Goal: Task Accomplishment & Management: Complete application form

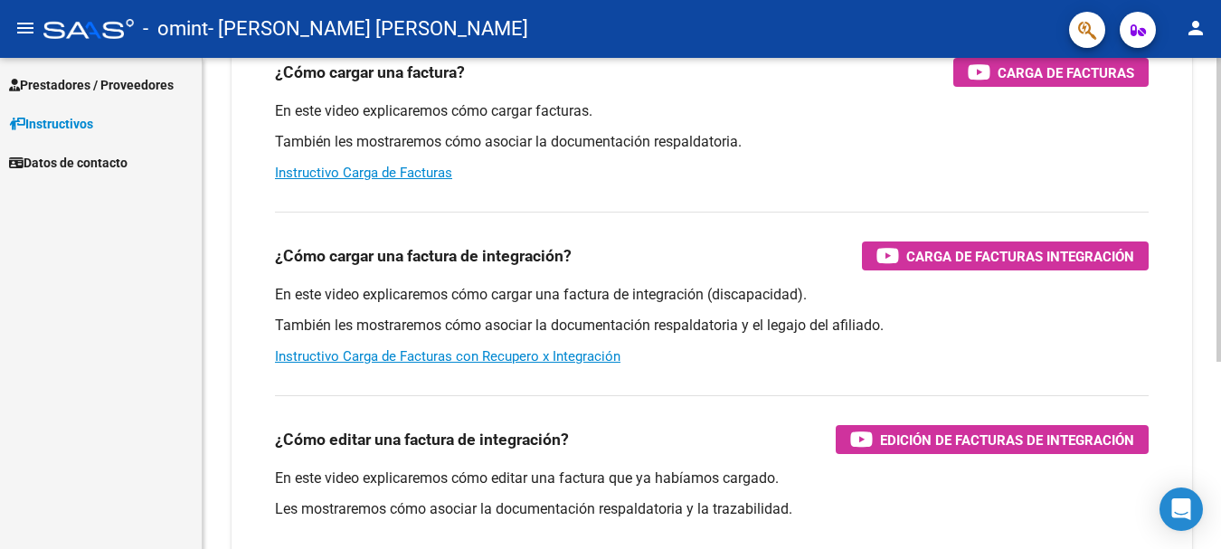
scroll to position [180, 0]
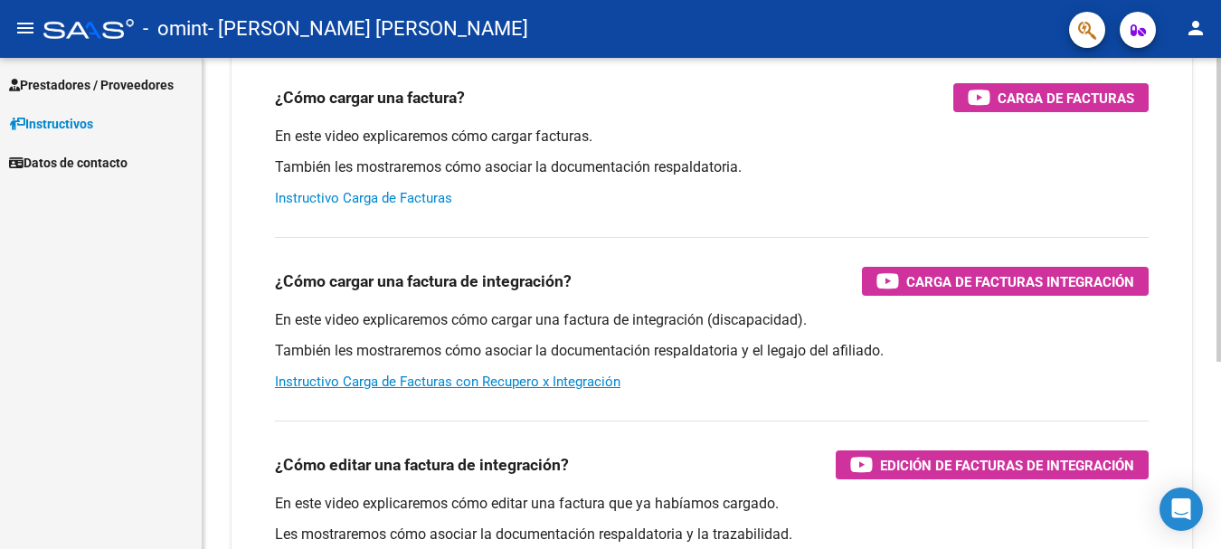
click at [360, 194] on link "Instructivo Carga de Facturas" at bounding box center [363, 198] width 177 height 16
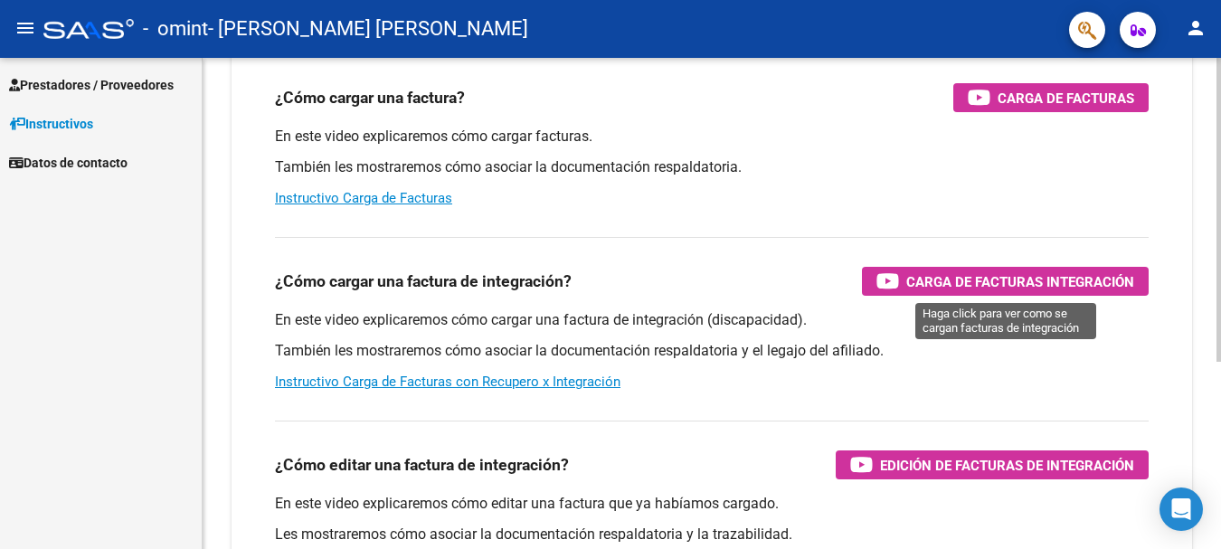
click at [1006, 279] on span "Carga de Facturas Integración" at bounding box center [1020, 281] width 228 height 23
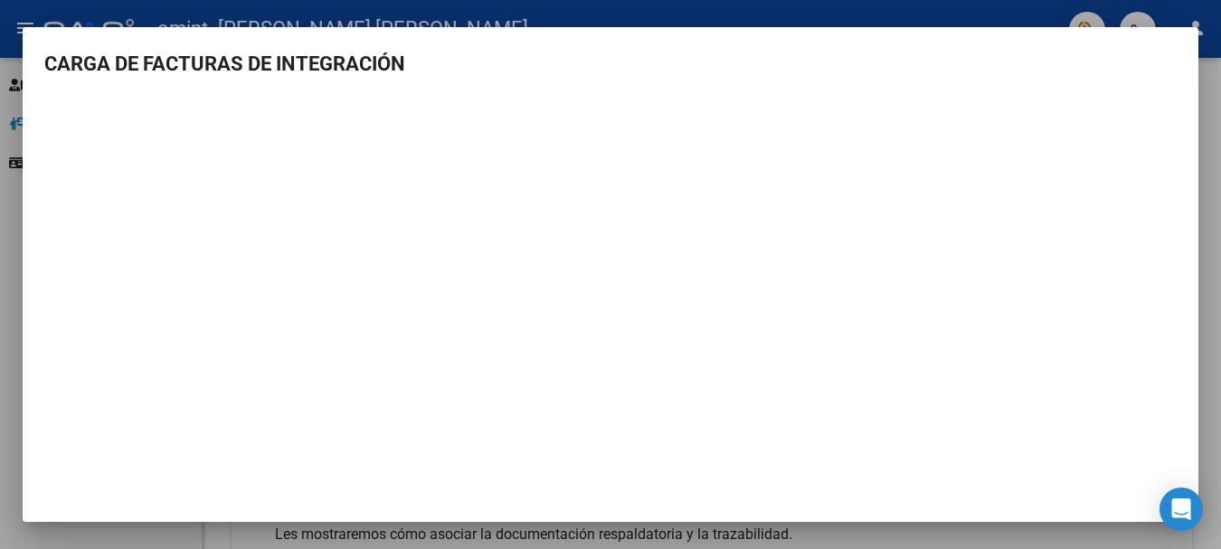
click at [1205, 82] on div at bounding box center [610, 274] width 1221 height 549
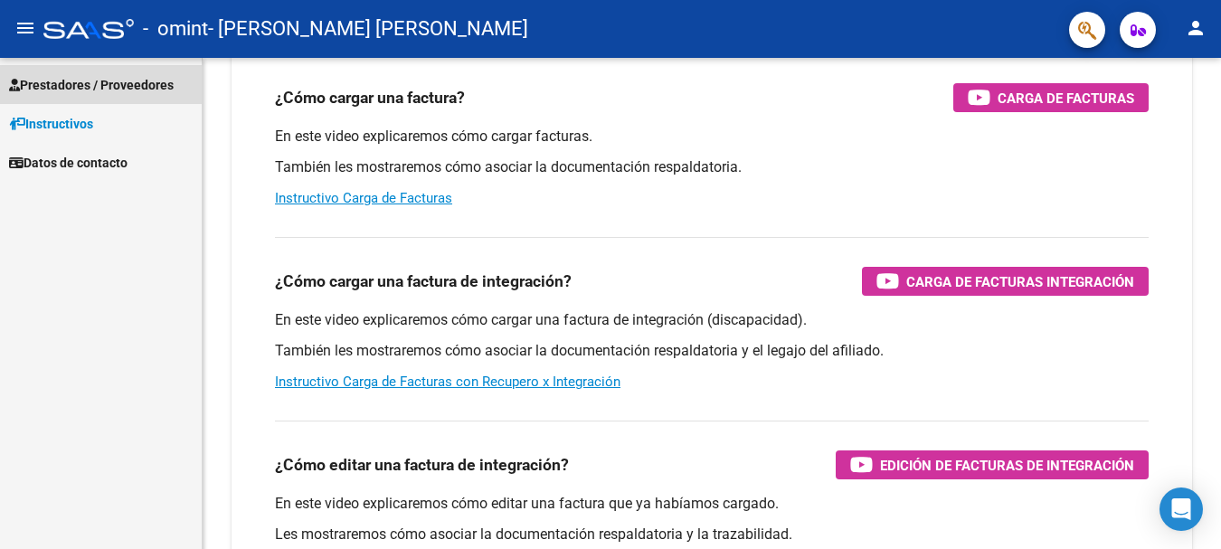
click at [83, 84] on span "Prestadores / Proveedores" at bounding box center [91, 85] width 165 height 20
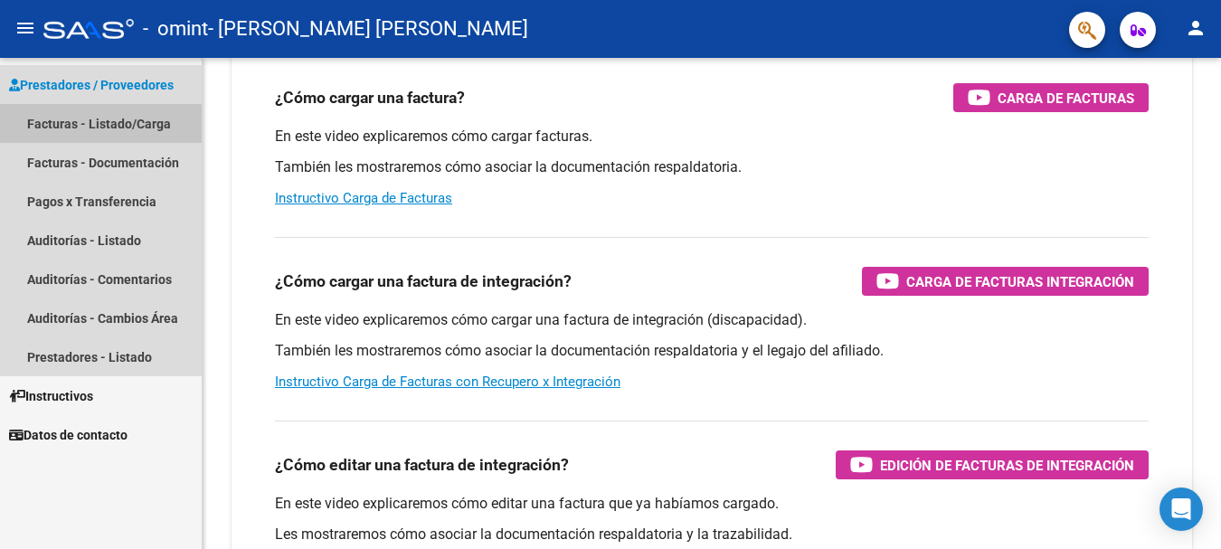
click at [71, 128] on link "Facturas - Listado/Carga" at bounding box center [101, 123] width 202 height 39
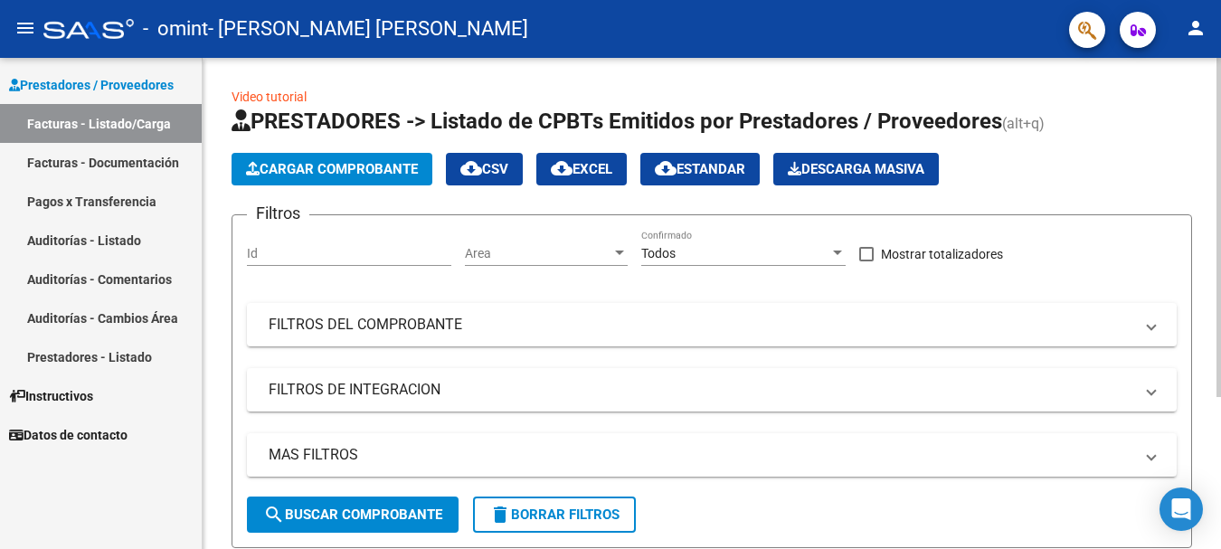
click at [335, 173] on span "Cargar Comprobante" at bounding box center [332, 169] width 172 height 16
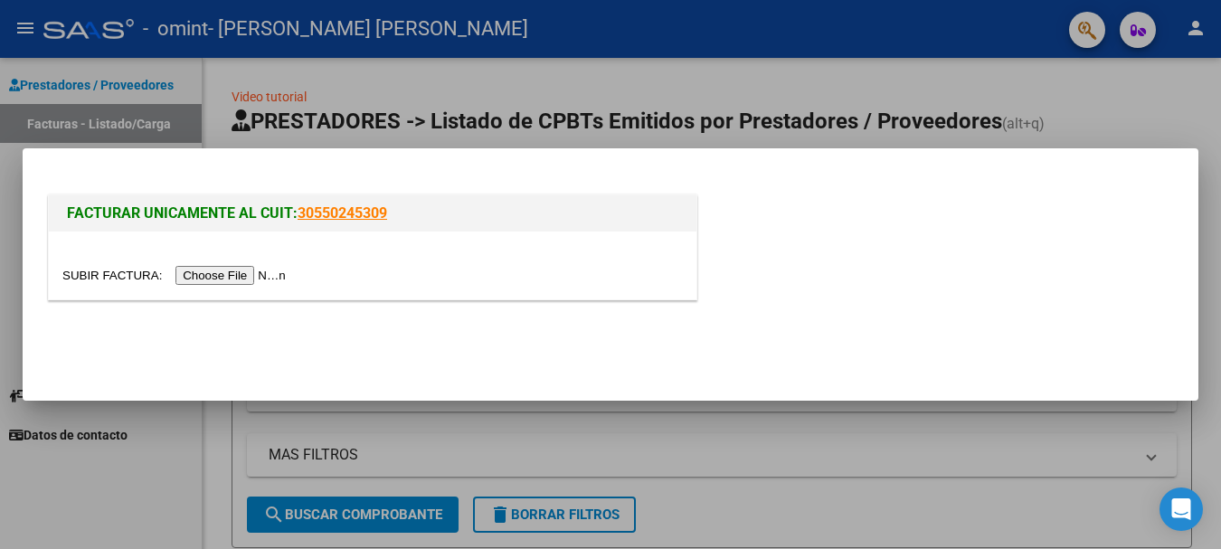
click at [239, 275] on input "file" at bounding box center [176, 275] width 229 height 19
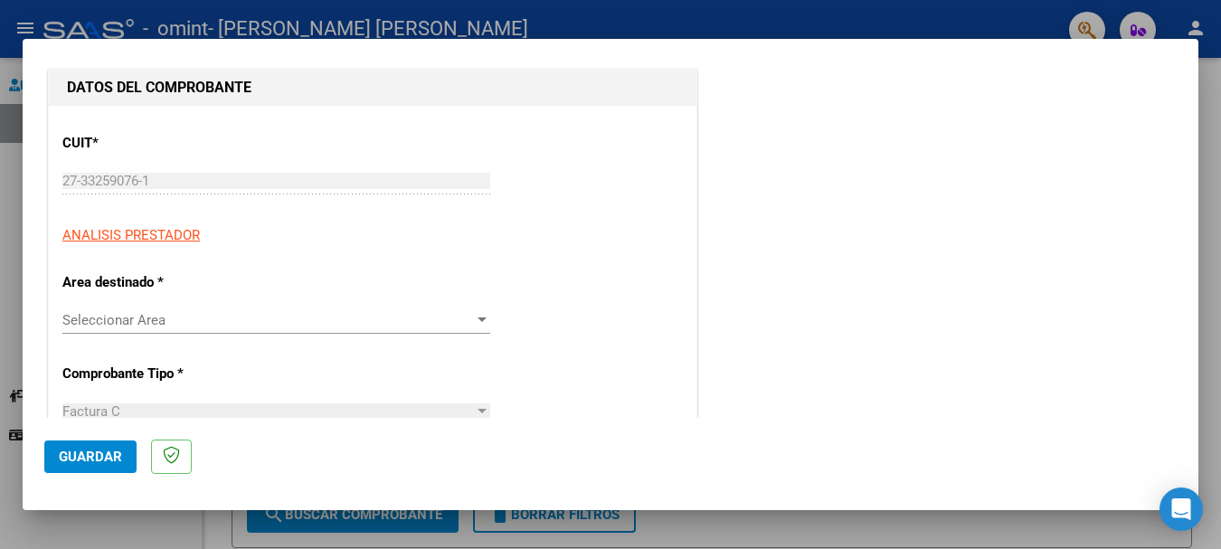
scroll to position [271, 0]
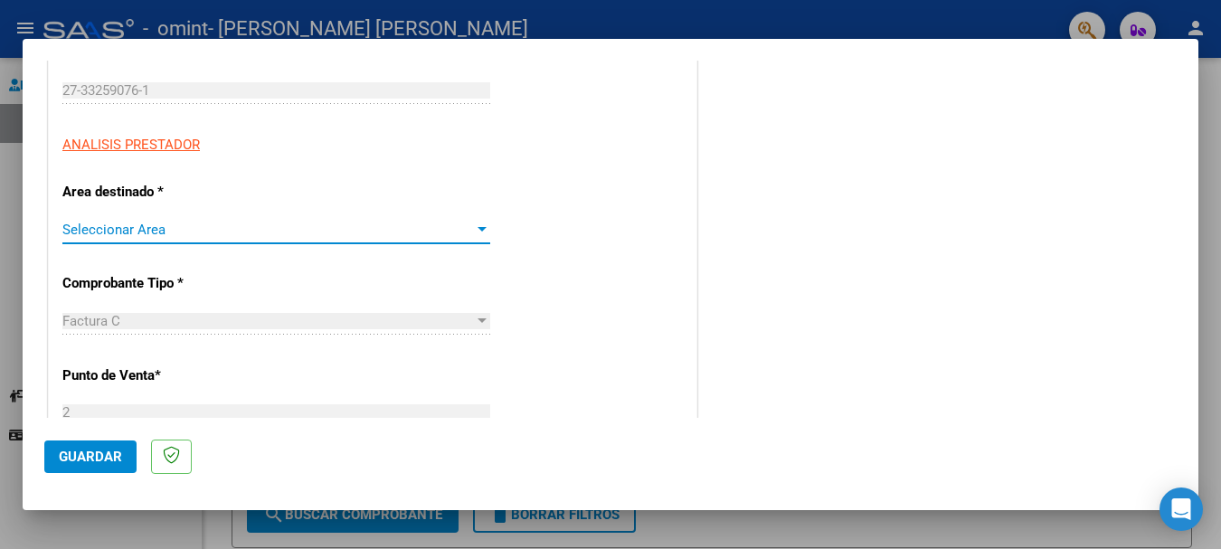
click at [438, 235] on span "Seleccionar Area" at bounding box center [267, 230] width 411 height 16
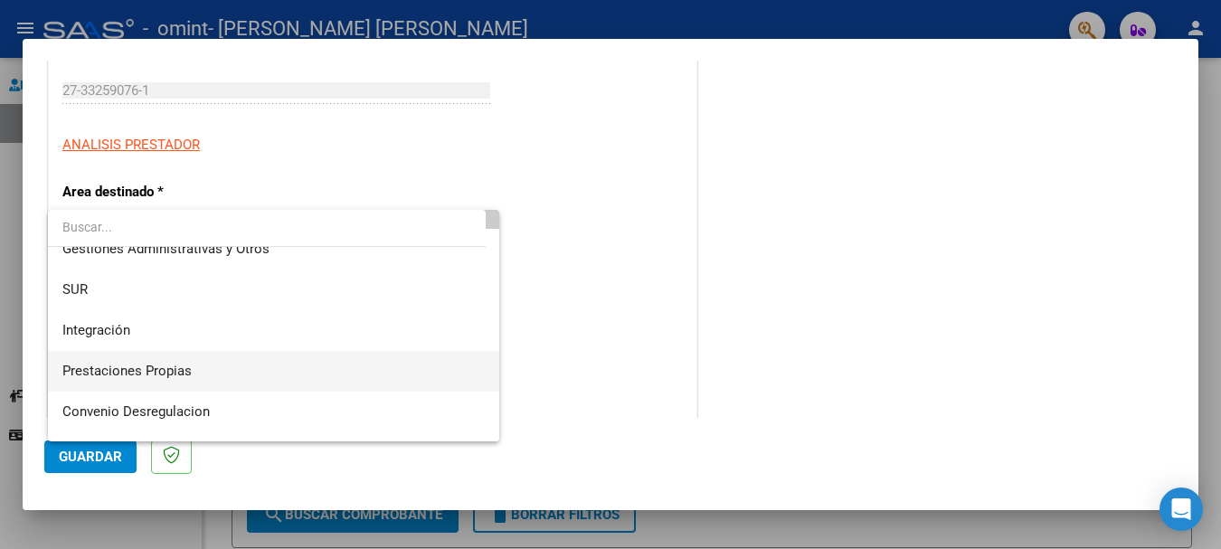
scroll to position [90, 0]
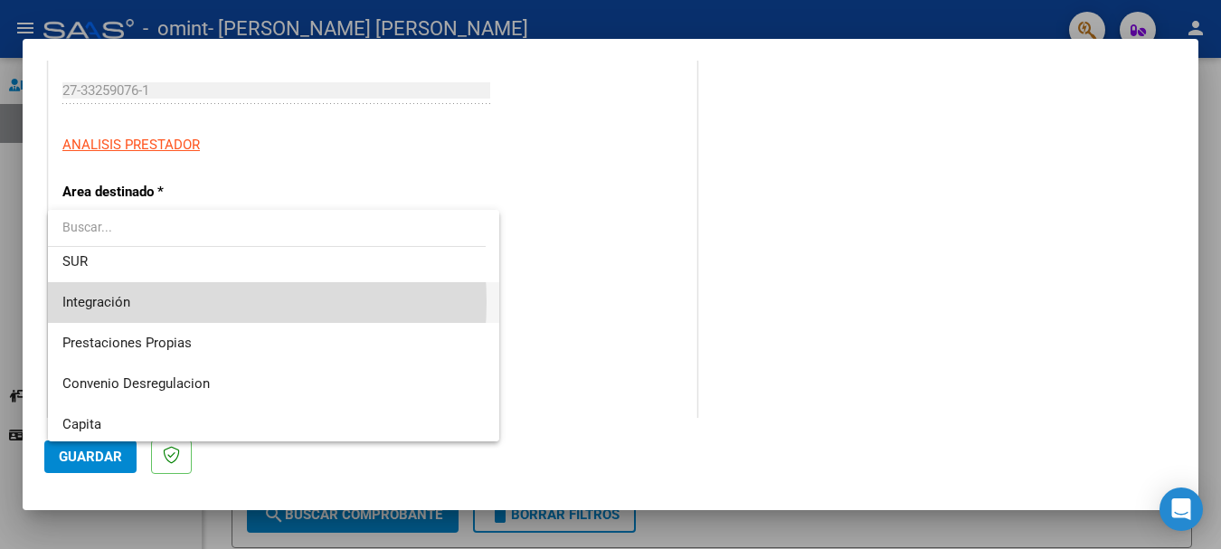
click at [151, 302] on span "Integración" at bounding box center [273, 302] width 422 height 41
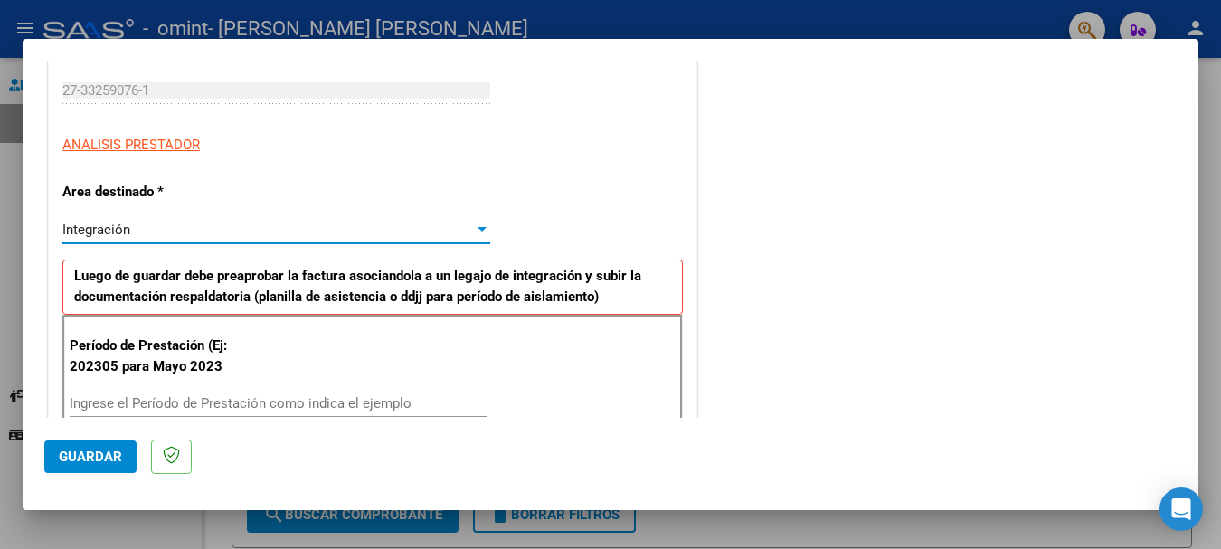
scroll to position [362, 0]
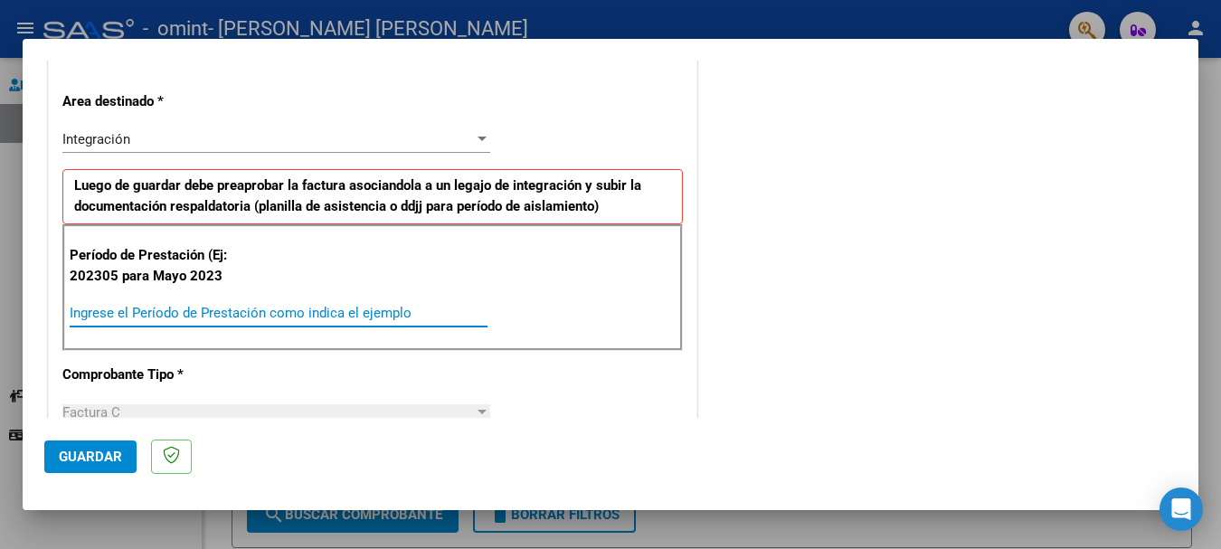
click at [240, 309] on input "Ingrese el Período de Prestación como indica el ejemplo" at bounding box center [279, 313] width 418 height 16
click at [329, 314] on input "Ingrese el Período de Prestación como indica el ejemplo" at bounding box center [279, 313] width 418 height 16
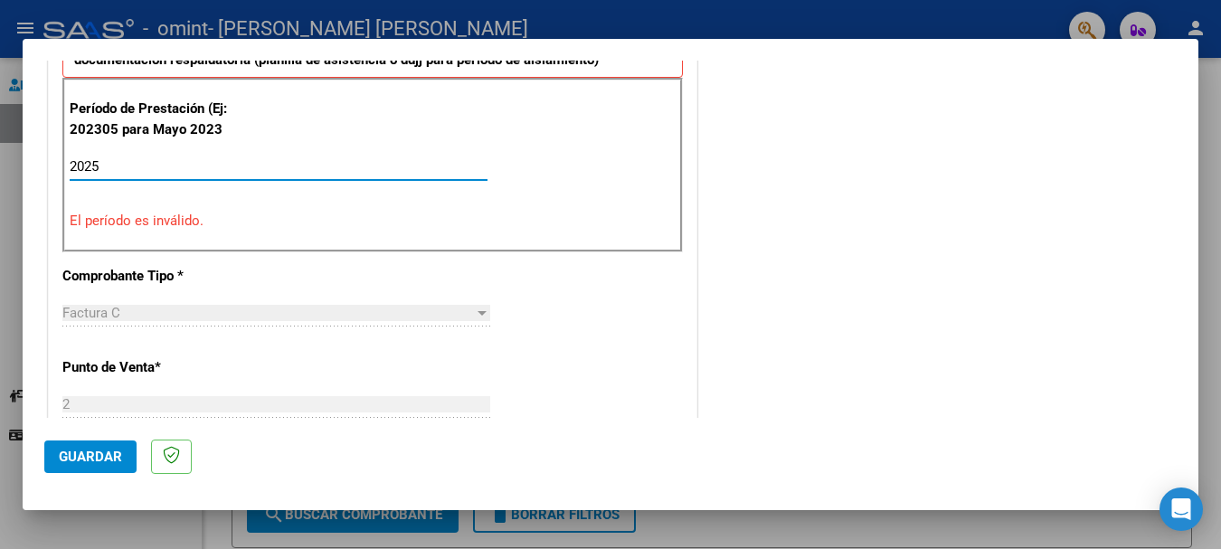
scroll to position [543, 0]
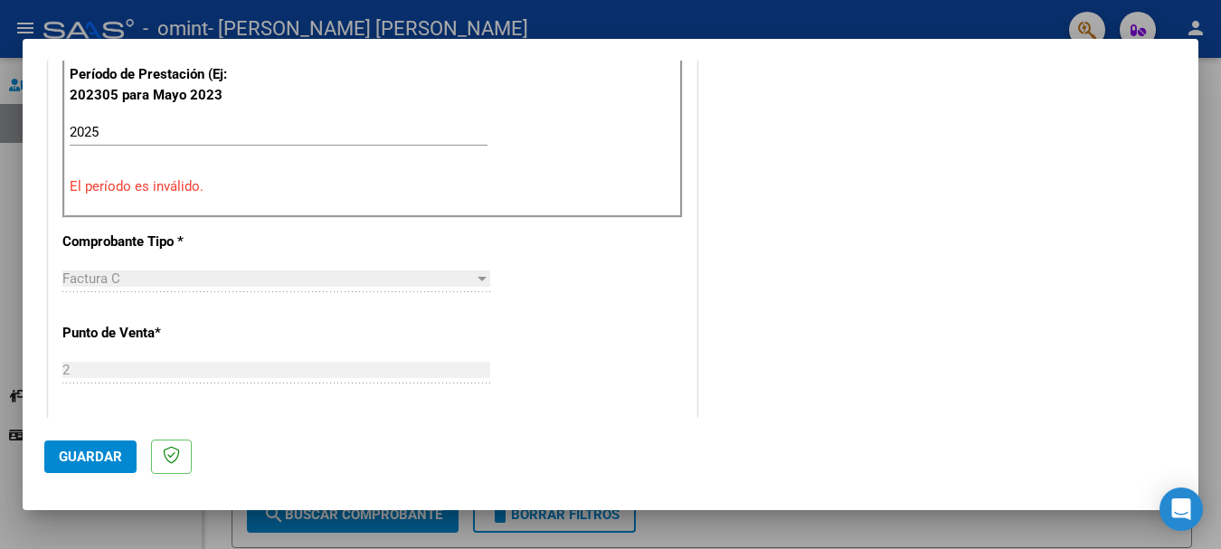
click at [113, 123] on div "2025 Ingrese el Período de Prestación como indica el ejemplo" at bounding box center [279, 131] width 418 height 27
click at [101, 128] on input "2025" at bounding box center [279, 132] width 418 height 16
type input "2"
type input "2025"
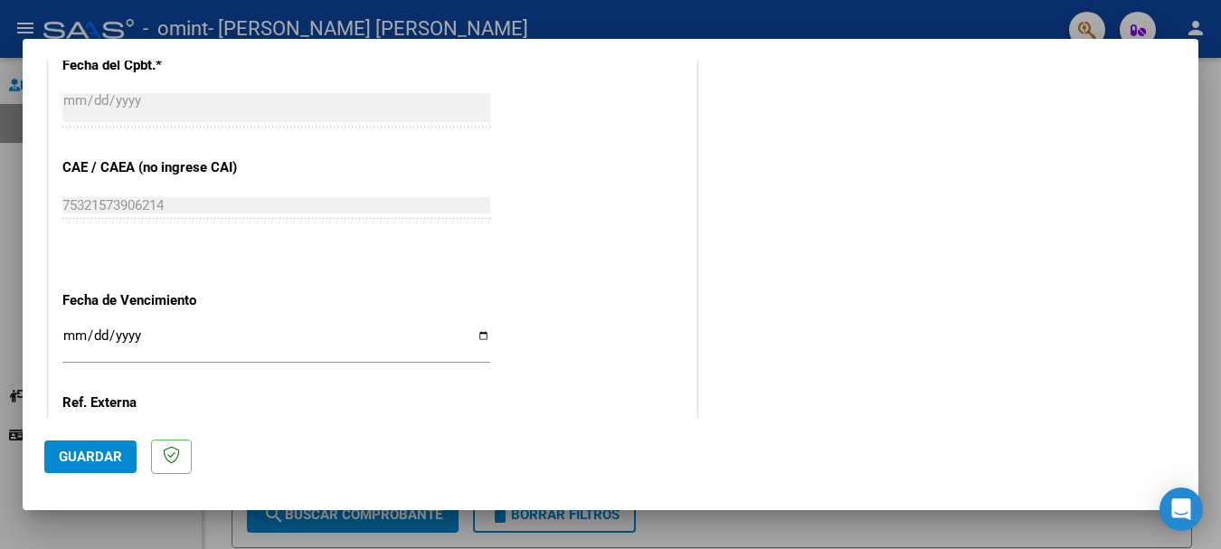
scroll to position [1176, 0]
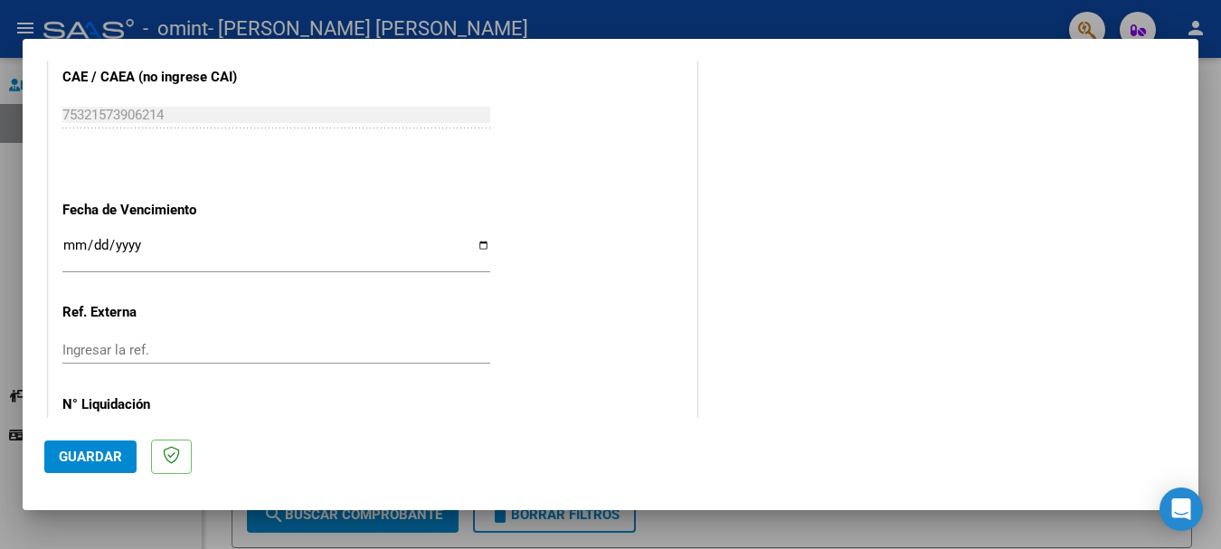
click at [101, 236] on div "Ingresar la fecha" at bounding box center [276, 252] width 428 height 39
click at [473, 247] on input "Ingresar la fecha" at bounding box center [276, 252] width 428 height 29
type input "[DATE]"
click at [268, 355] on input "Ingresar la ref." at bounding box center [276, 350] width 428 height 16
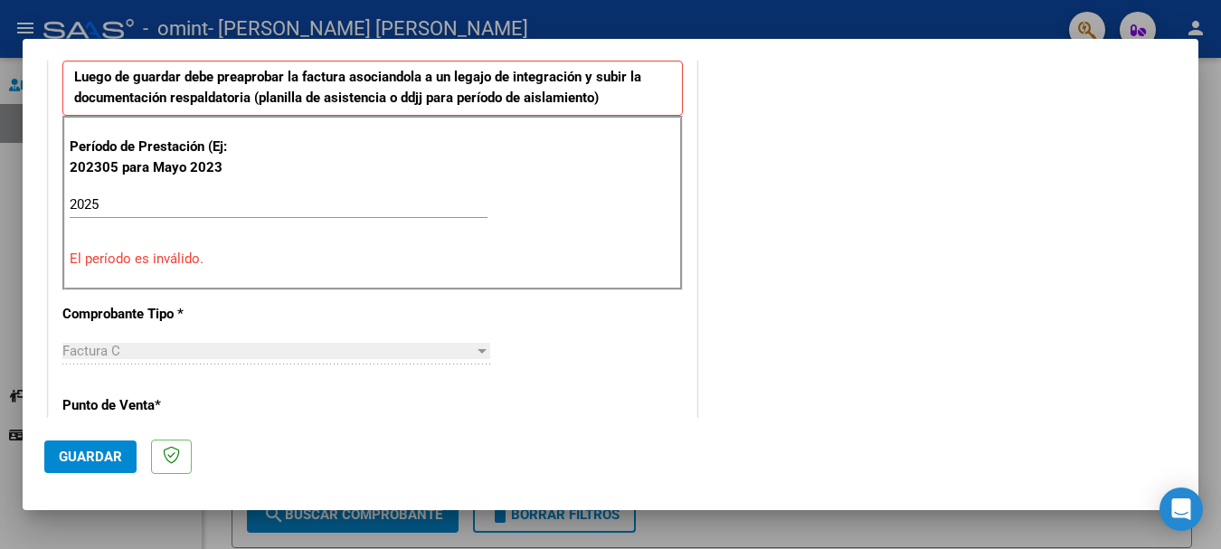
scroll to position [434, 0]
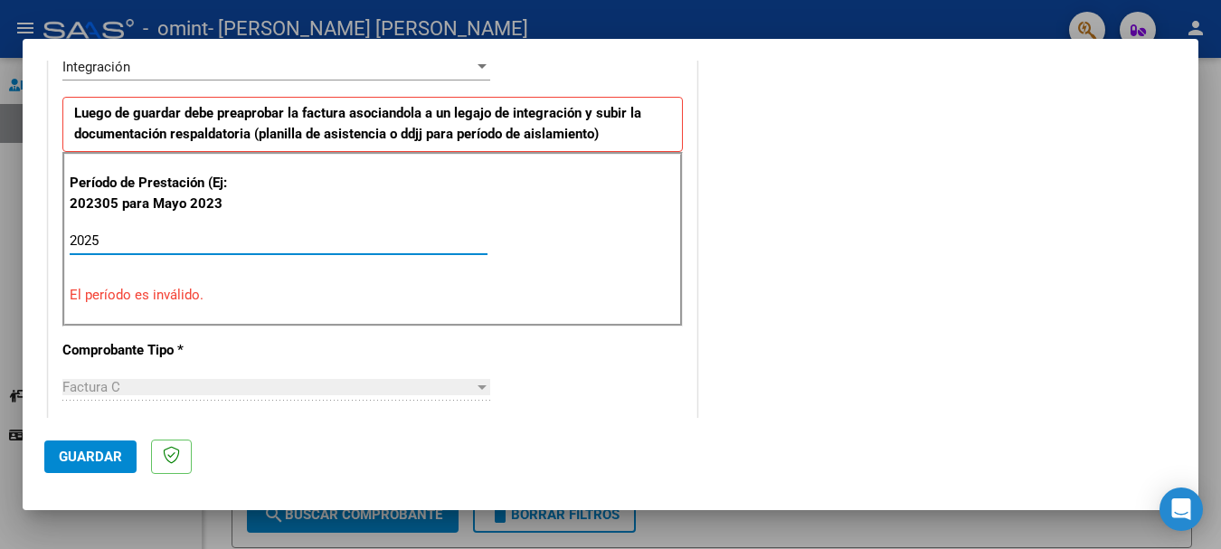
click at [101, 237] on input "2025" at bounding box center [279, 240] width 418 height 16
drag, startPoint x: 101, startPoint y: 237, endPoint x: 35, endPoint y: 233, distance: 66.1
click at [35, 233] on mat-dialog-content "COMPROBANTE VER COMPROBANTE El comprobante fue leído exitosamente. DATOS DEL CO…" at bounding box center [611, 239] width 1176 height 357
click at [466, 69] on div "Integración" at bounding box center [267, 67] width 411 height 16
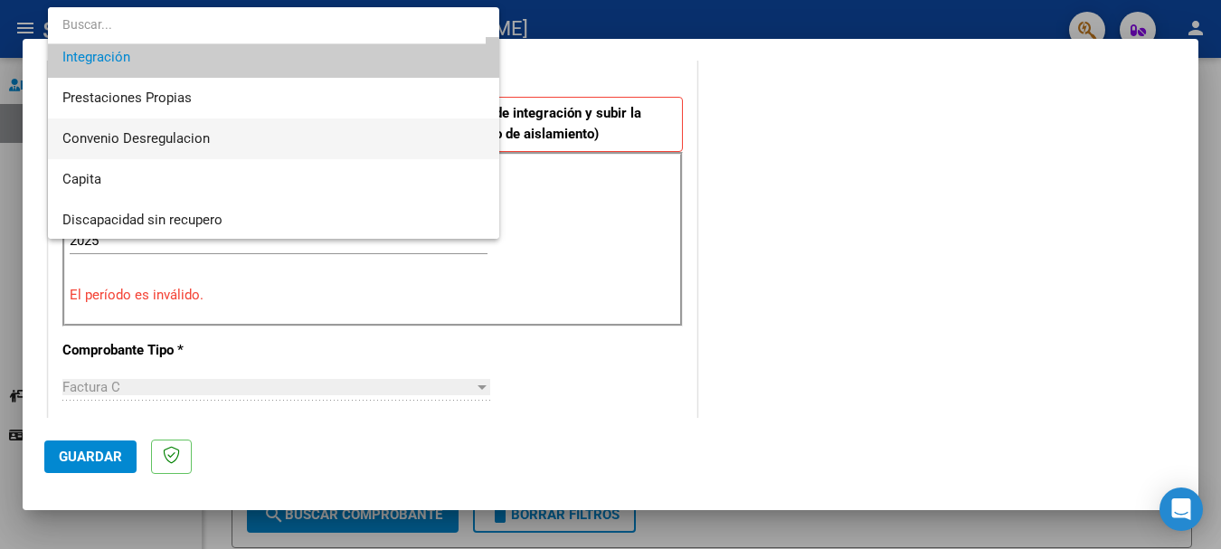
scroll to position [135, 0]
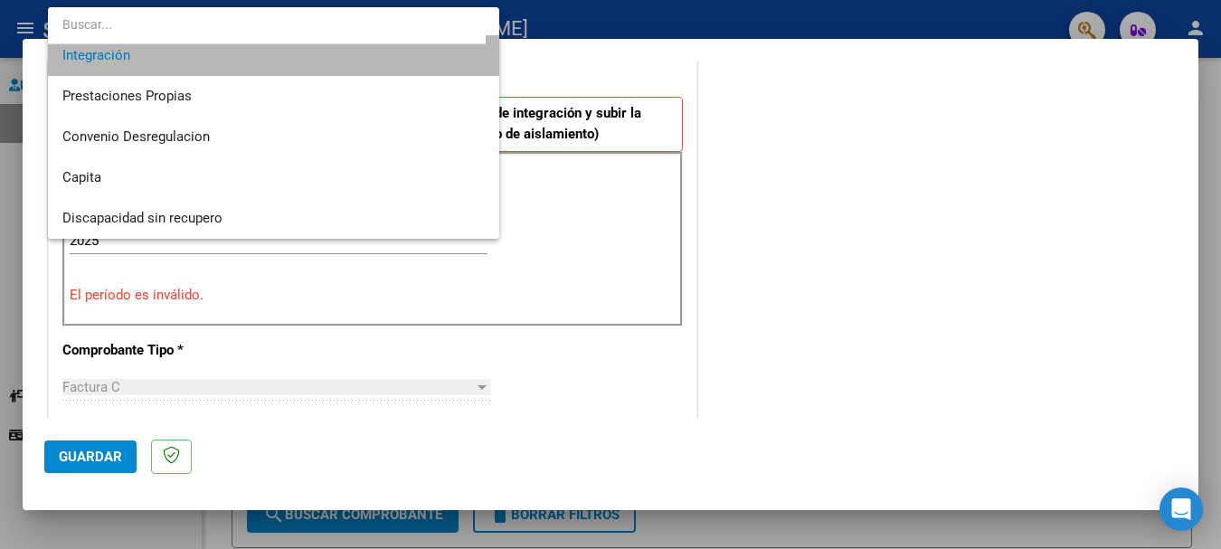
click at [392, 53] on span "Integración" at bounding box center [273, 55] width 422 height 41
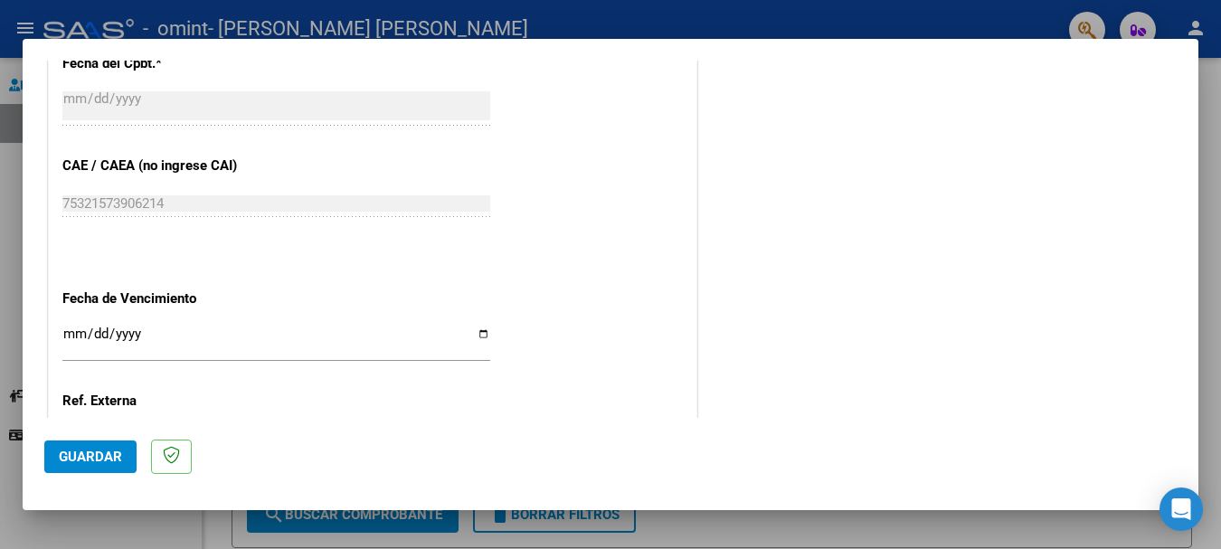
scroll to position [1156, 0]
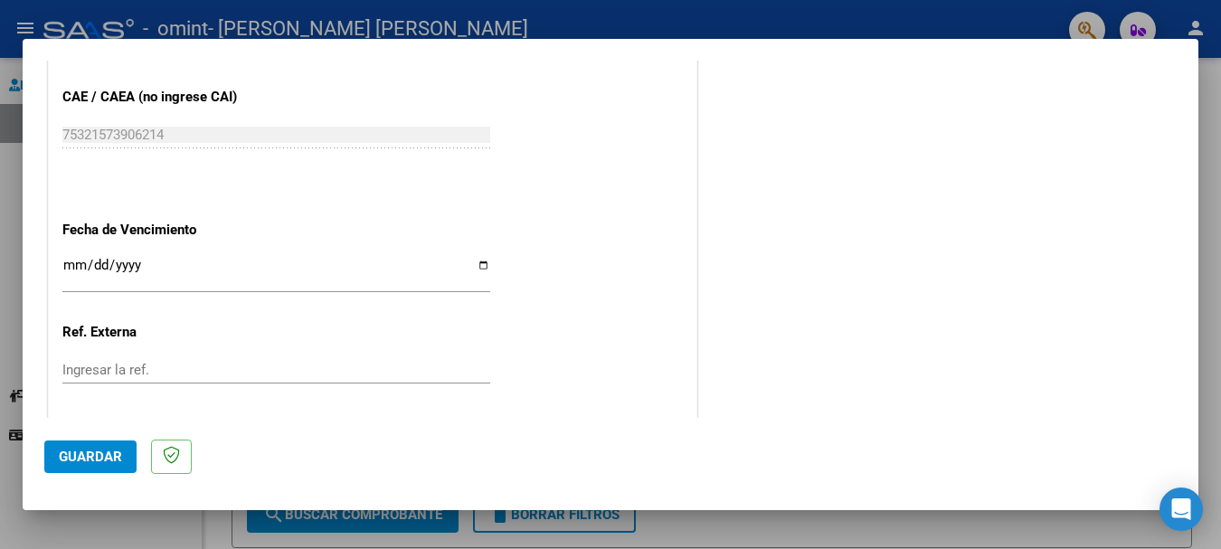
click at [80, 460] on span "Guardar" at bounding box center [90, 457] width 63 height 16
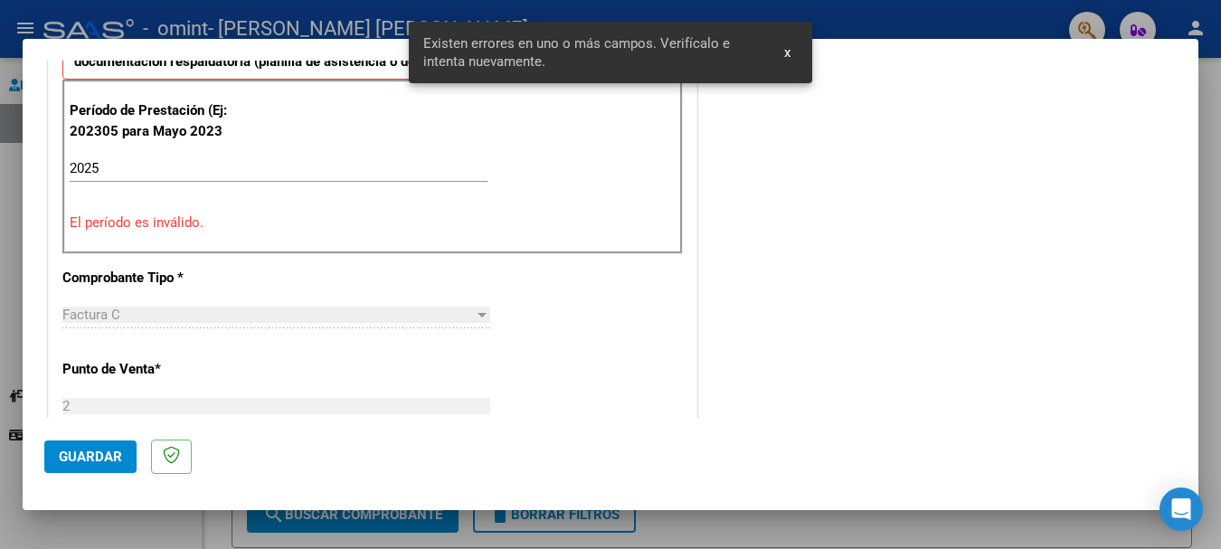
scroll to position [418, 0]
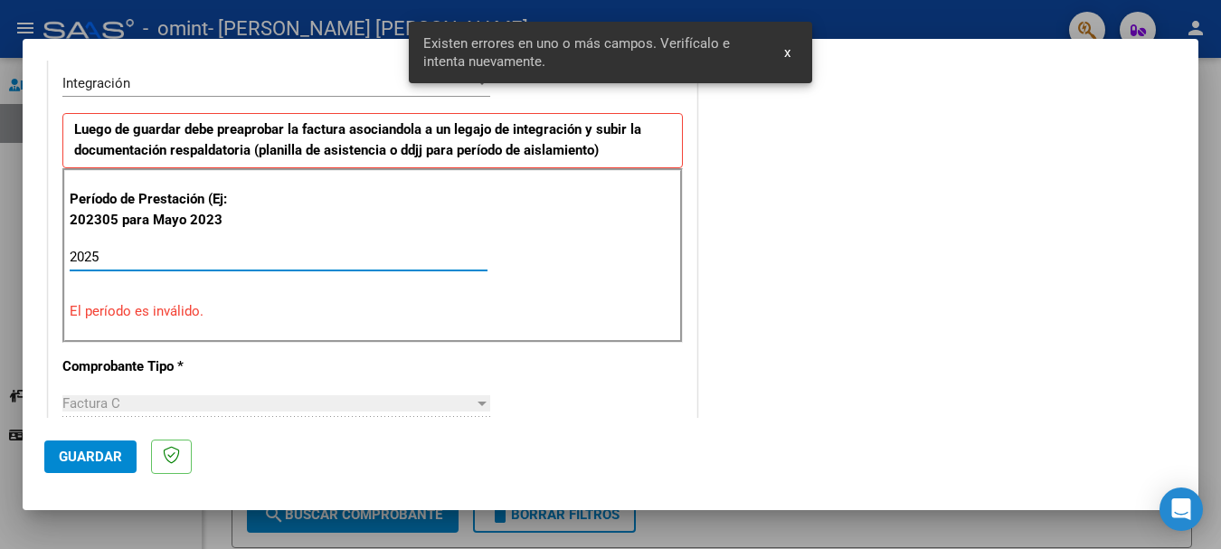
click at [137, 253] on input "2025" at bounding box center [279, 257] width 418 height 16
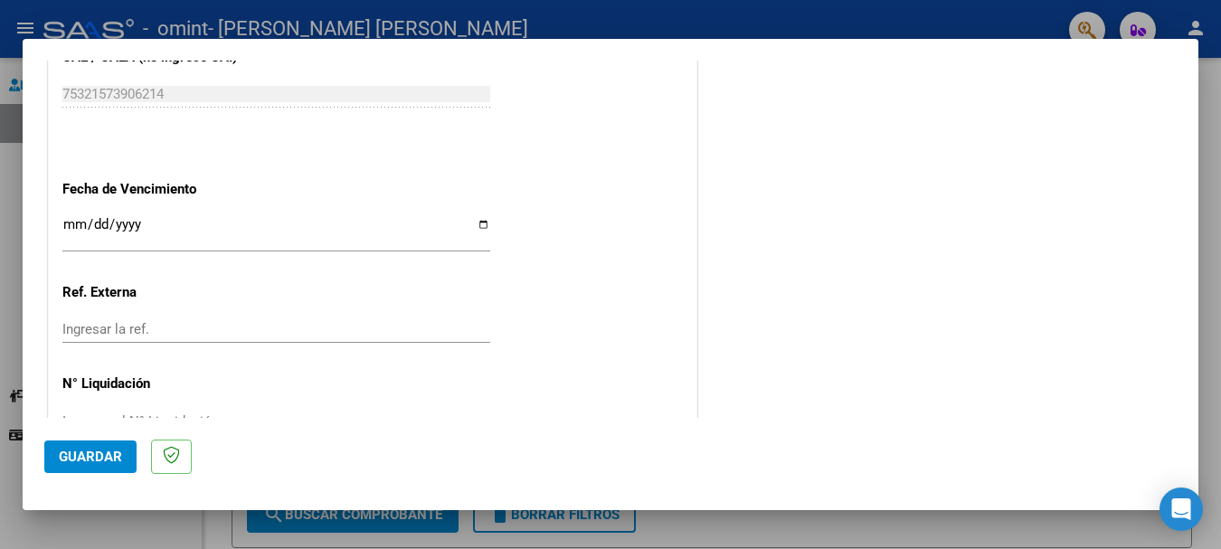
scroll to position [1110, 0]
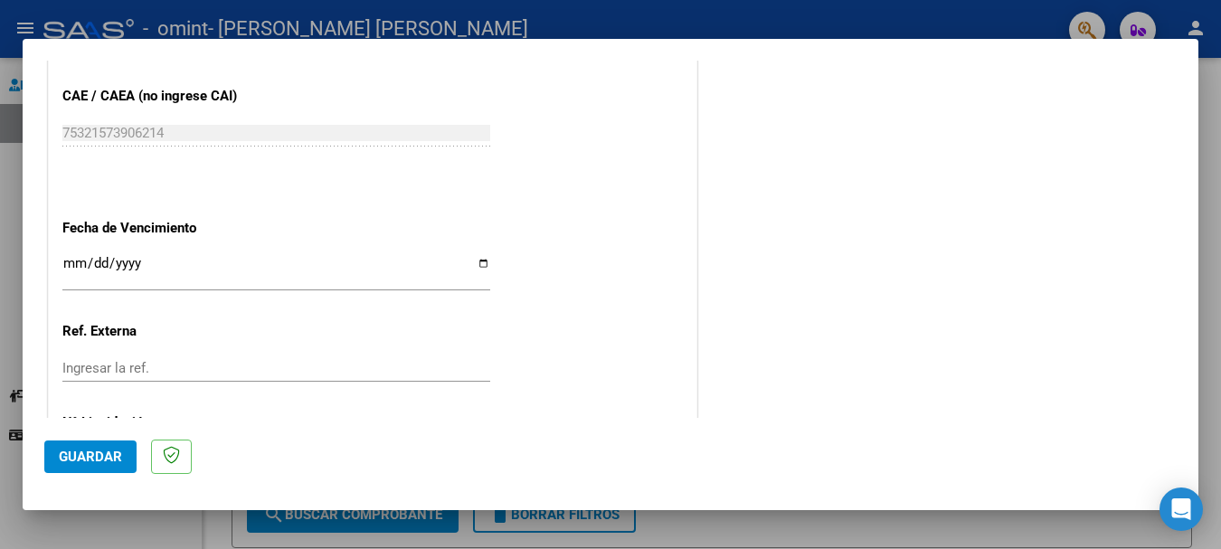
type input "202507"
click at [76, 457] on span "Guardar" at bounding box center [90, 457] width 63 height 16
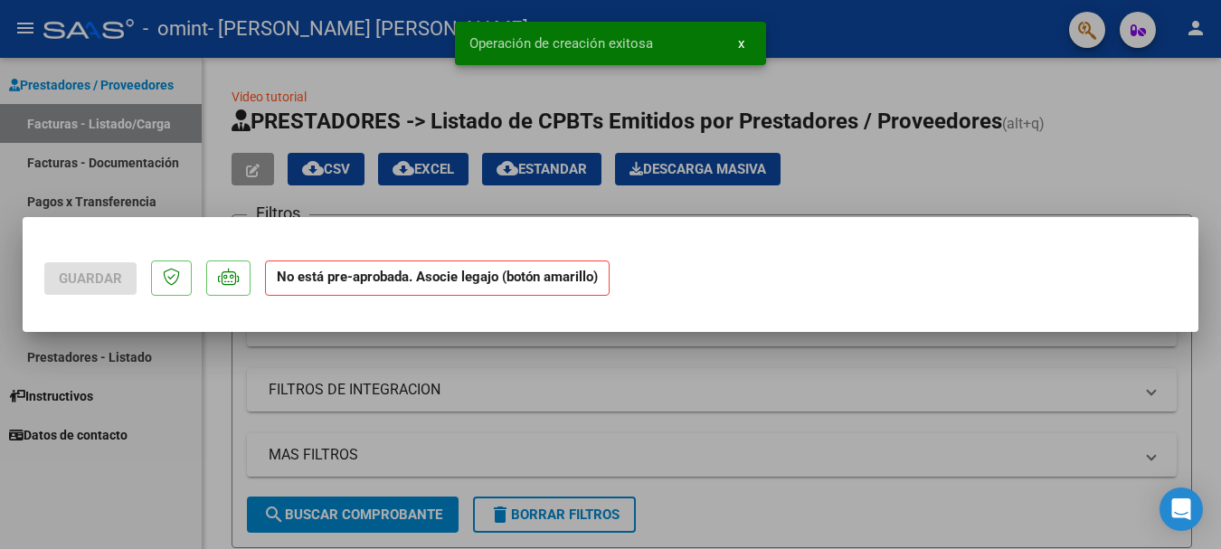
scroll to position [0, 0]
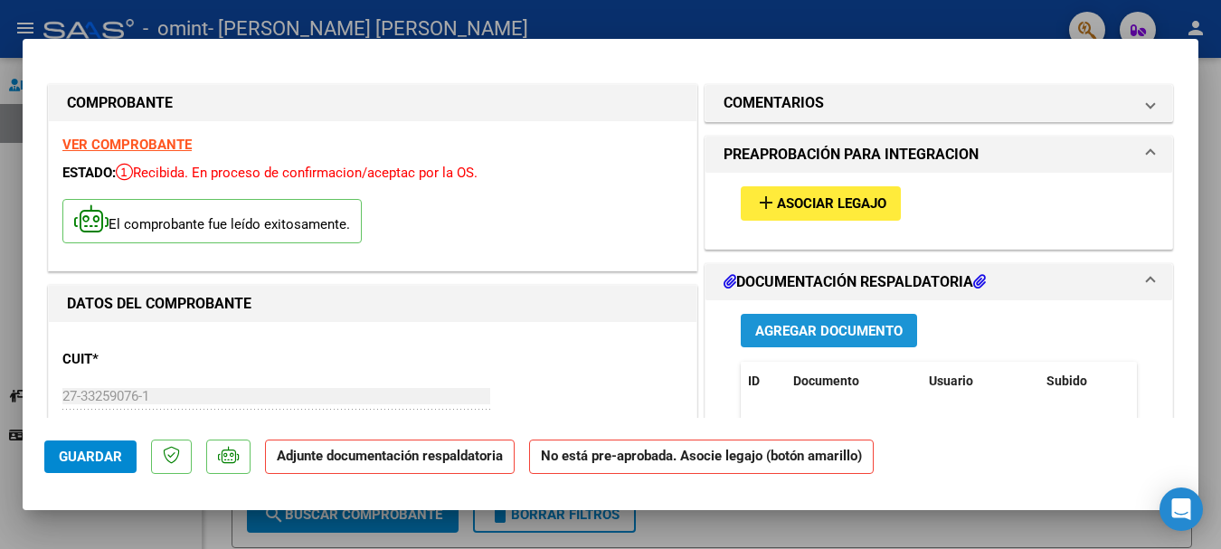
click at [784, 327] on span "Agregar Documento" at bounding box center [828, 331] width 147 height 16
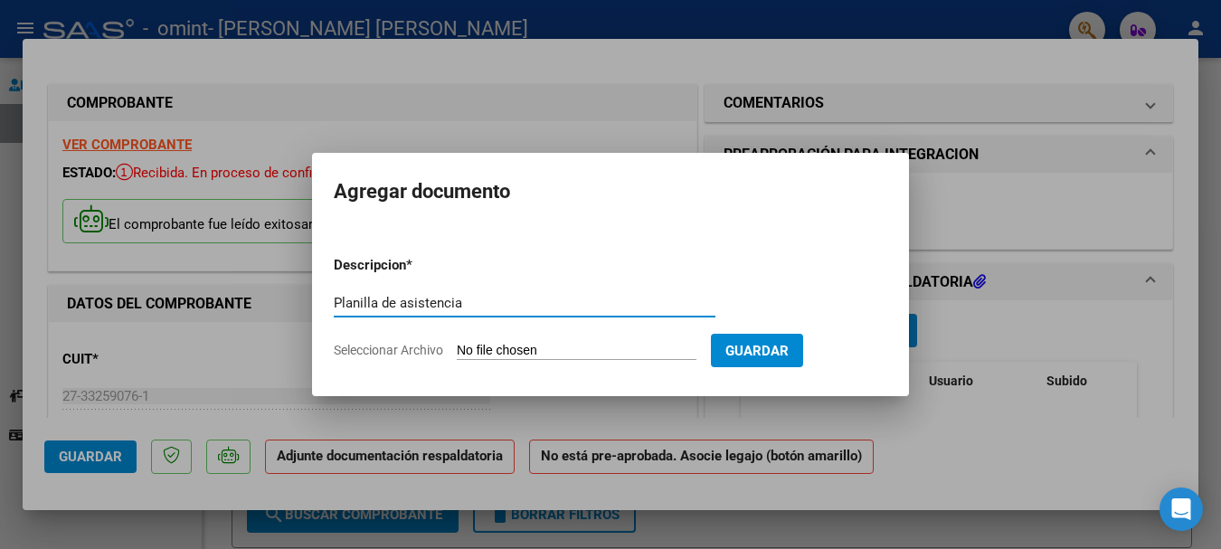
type input "Planilla de asistencia"
click at [535, 353] on input "Seleccionar Archivo" at bounding box center [577, 351] width 240 height 17
type input "C:\fakepath\Planilla de asistencia [DATE].pdf"
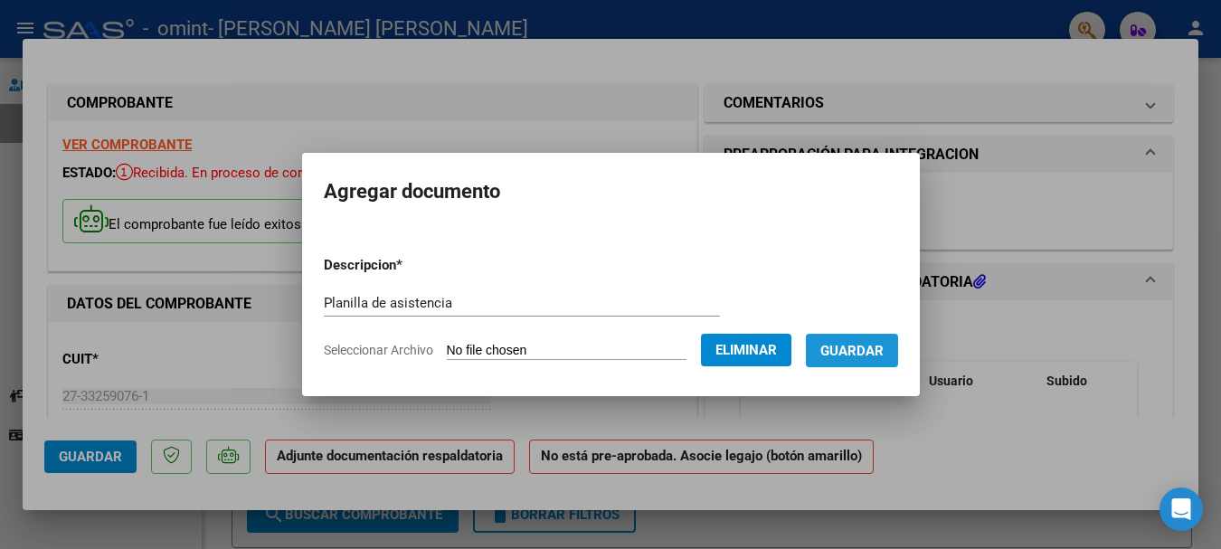
click at [873, 346] on span "Guardar" at bounding box center [851, 351] width 63 height 16
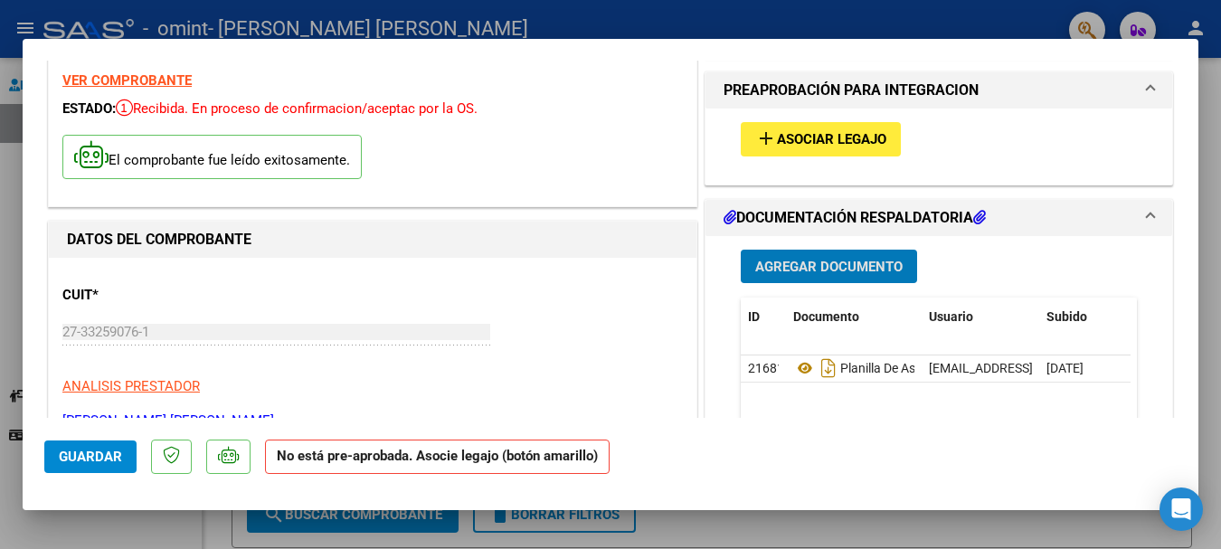
scroll to position [38, 0]
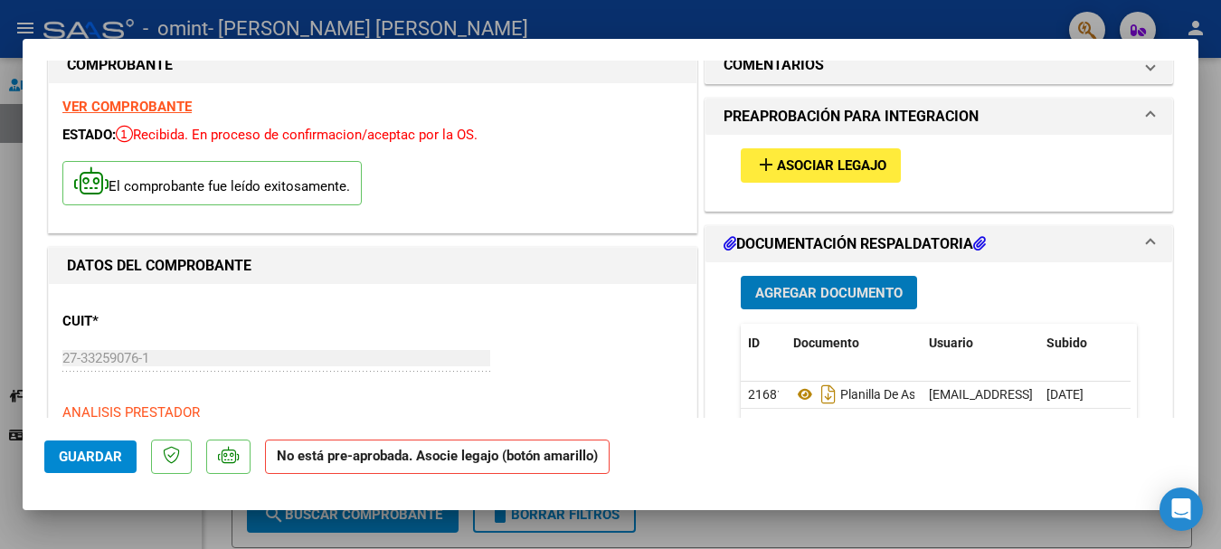
click at [836, 166] on span "Asociar Legajo" at bounding box center [831, 166] width 109 height 16
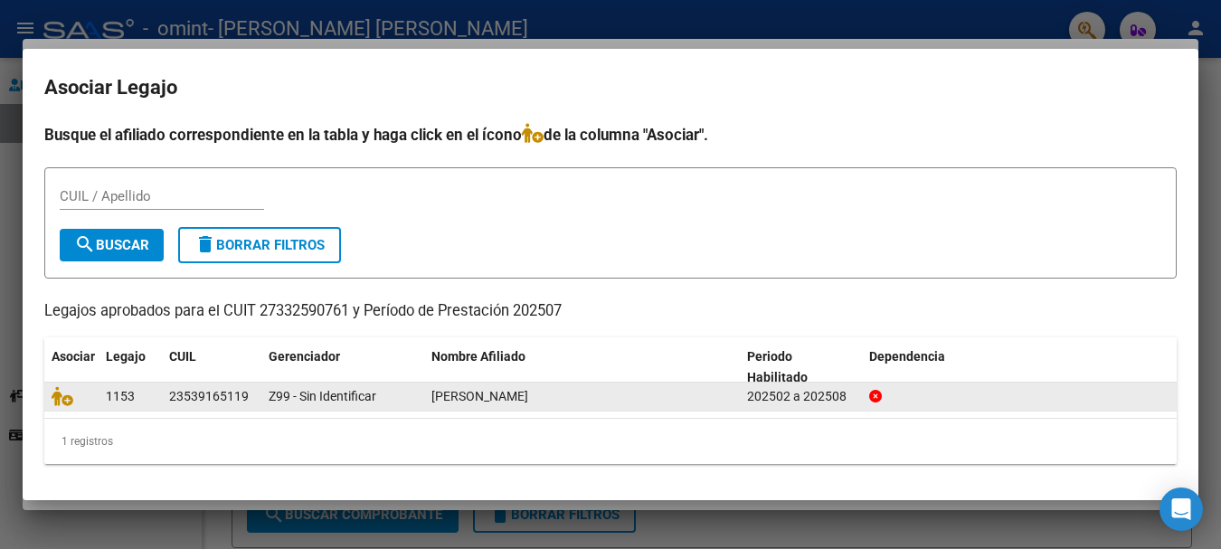
click at [240, 400] on div "23539165119" at bounding box center [209, 396] width 80 height 21
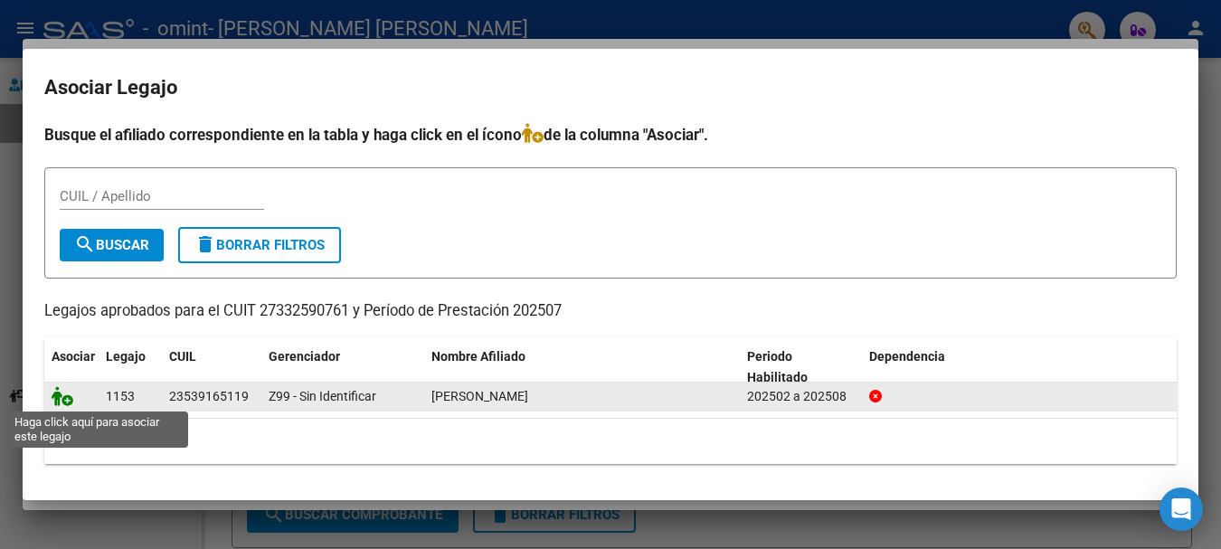
click at [62, 398] on icon at bounding box center [63, 396] width 22 height 20
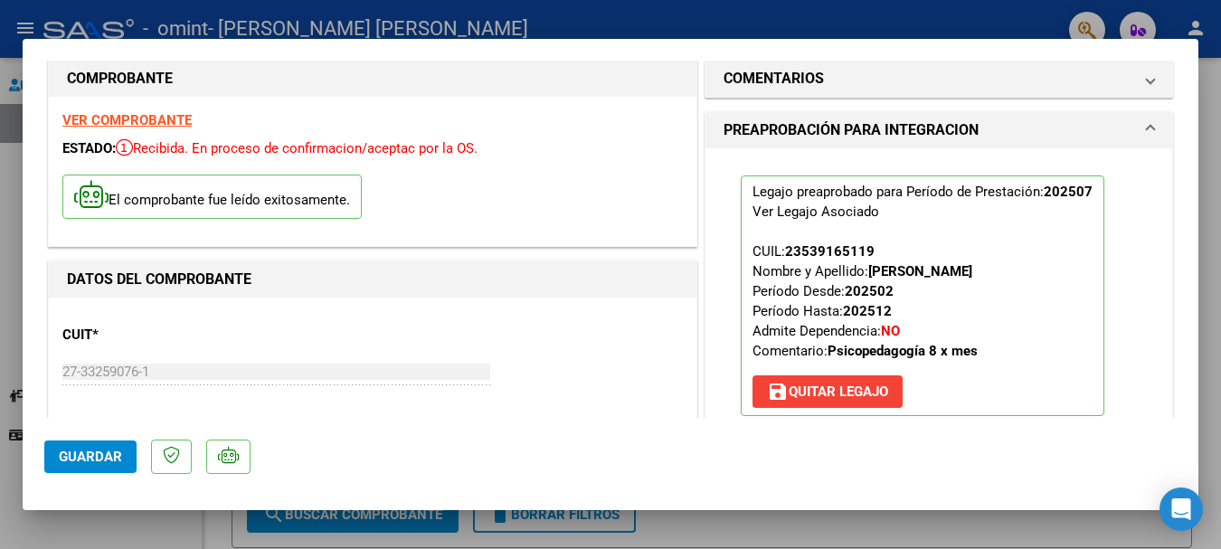
scroll to position [0, 0]
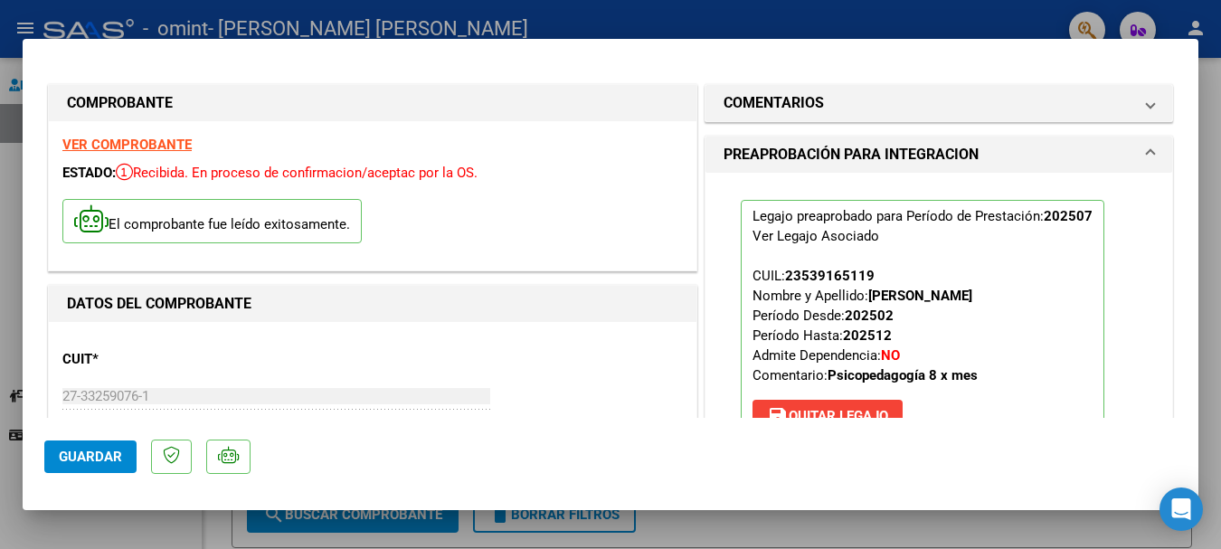
click at [112, 456] on span "Guardar" at bounding box center [90, 457] width 63 height 16
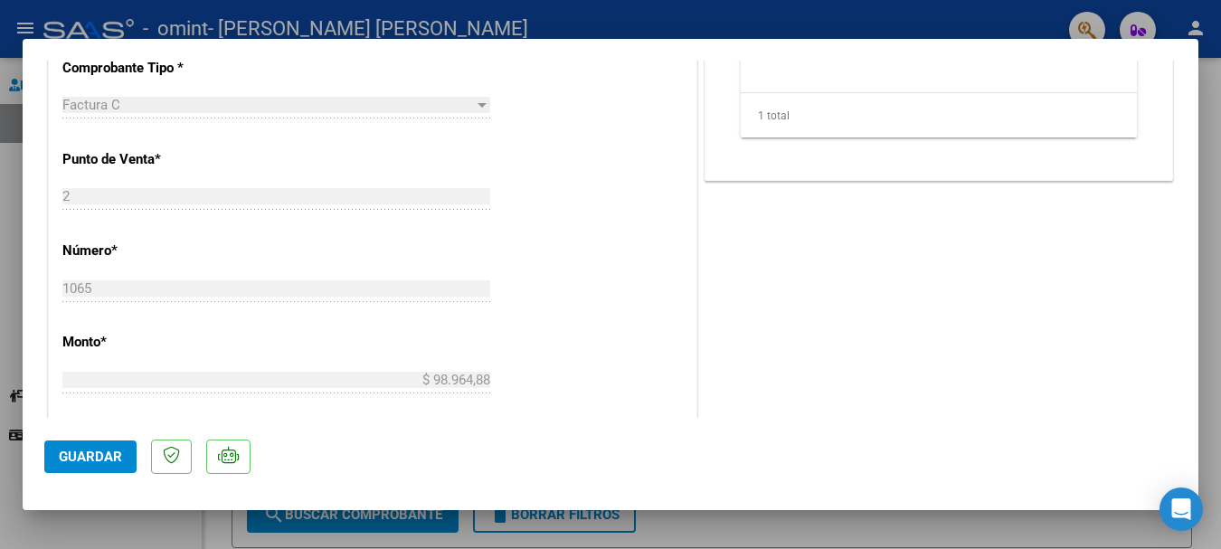
scroll to position [814, 0]
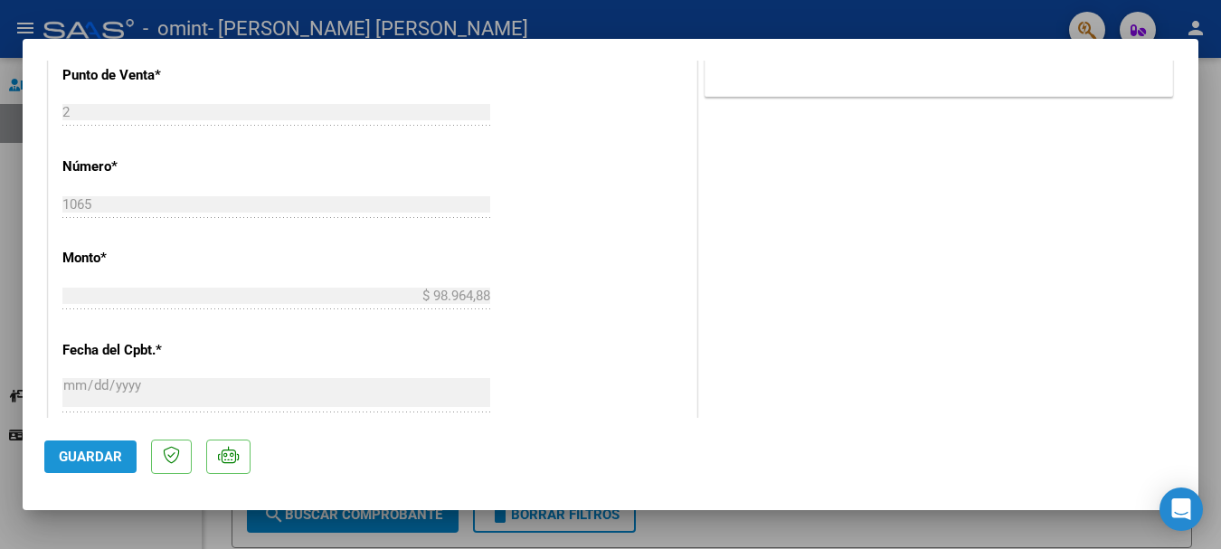
click at [96, 458] on span "Guardar" at bounding box center [90, 457] width 63 height 16
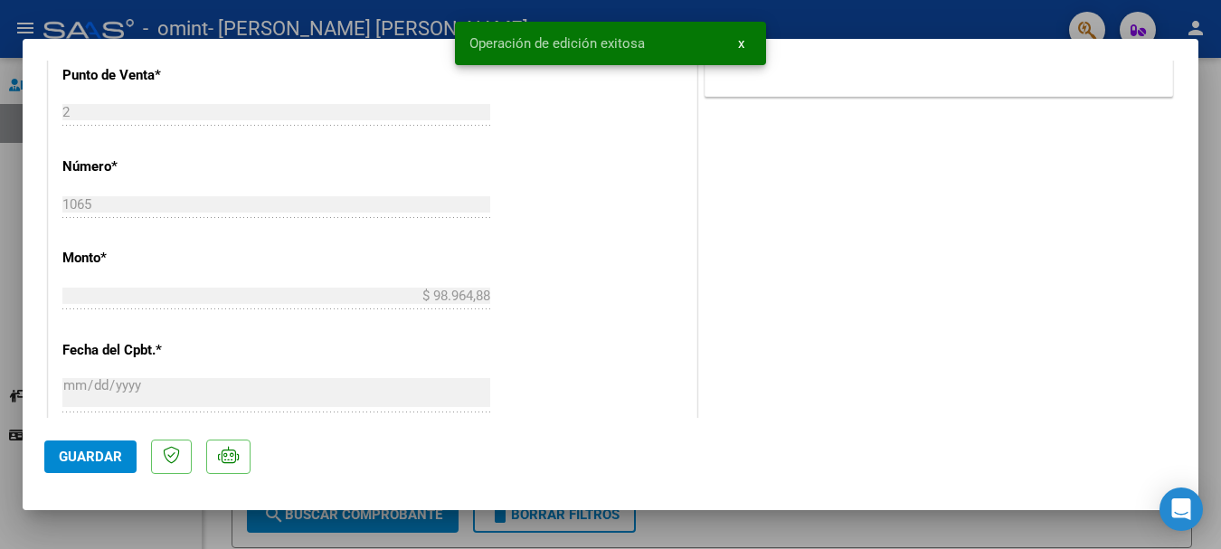
click at [1206, 188] on div at bounding box center [610, 274] width 1221 height 549
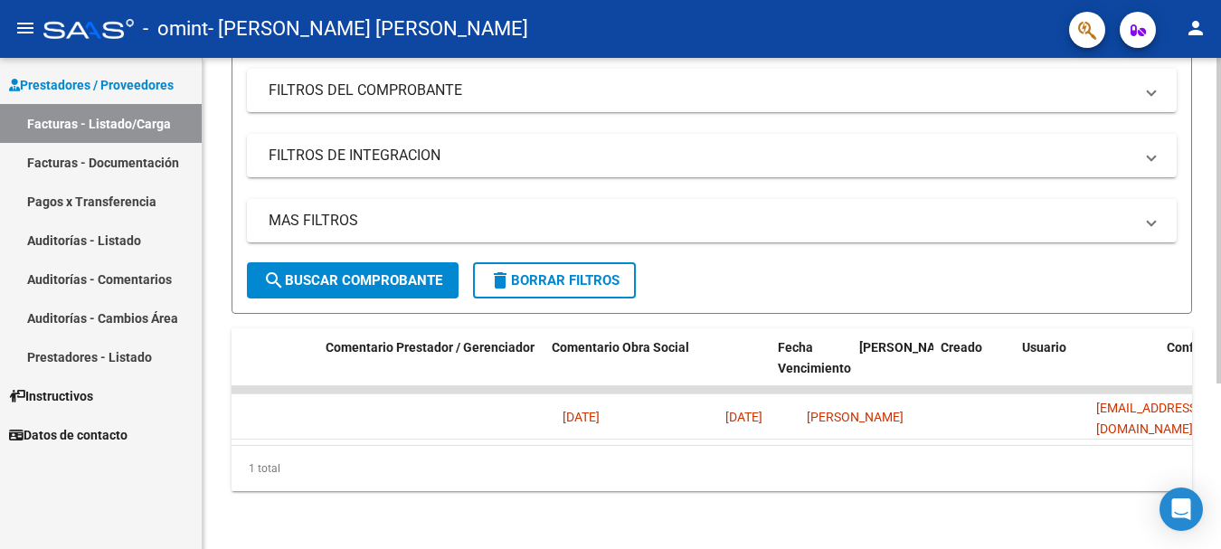
scroll to position [0, 0]
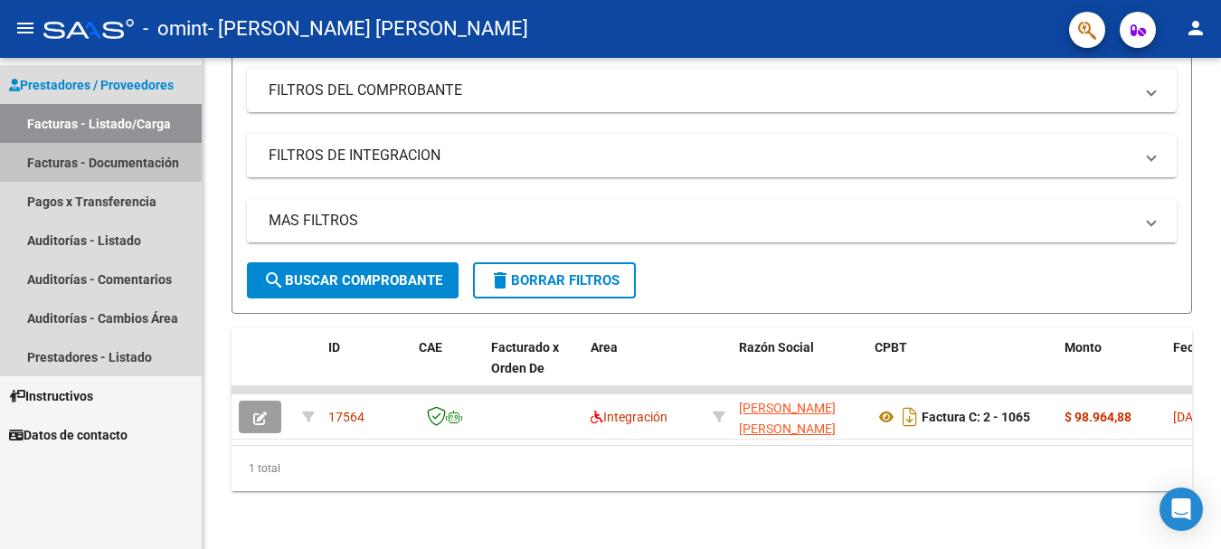
click at [92, 158] on link "Facturas - Documentación" at bounding box center [101, 162] width 202 height 39
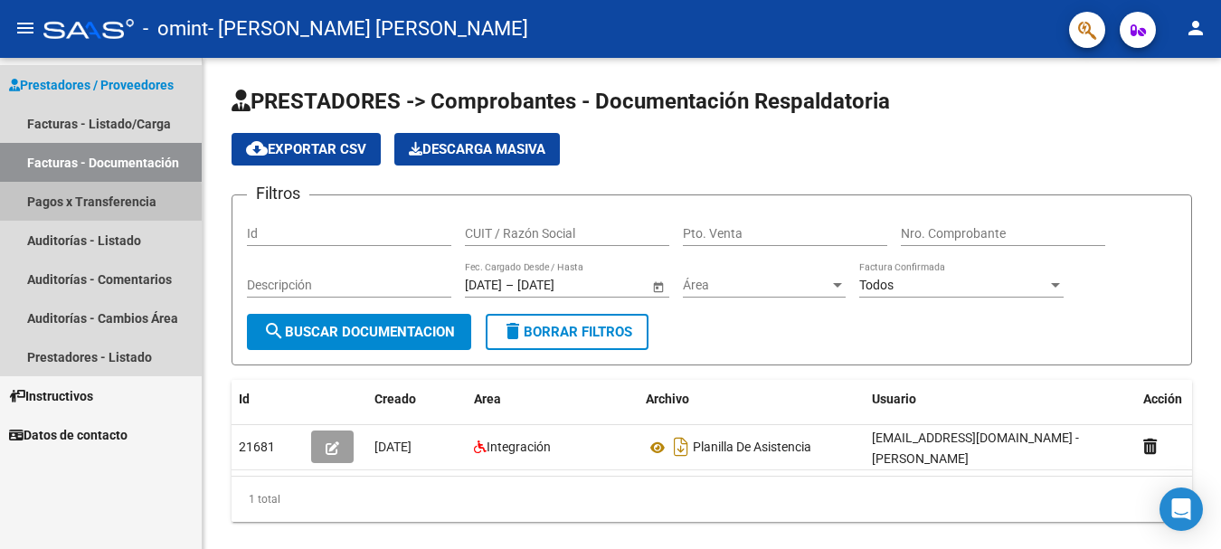
click at [87, 204] on link "Pagos x Transferencia" at bounding box center [101, 201] width 202 height 39
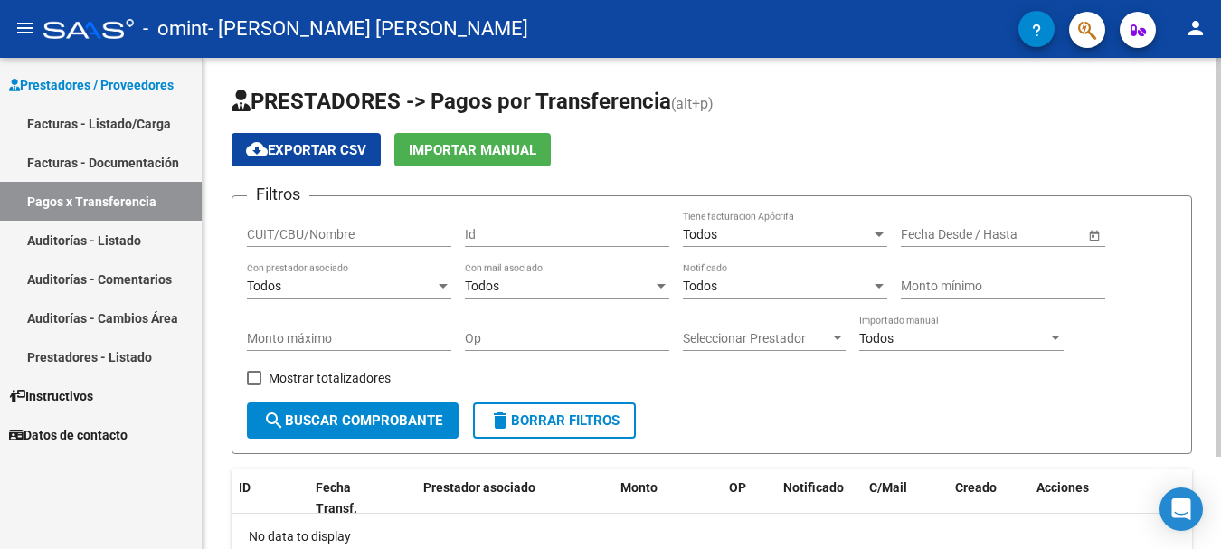
scroll to position [90, 0]
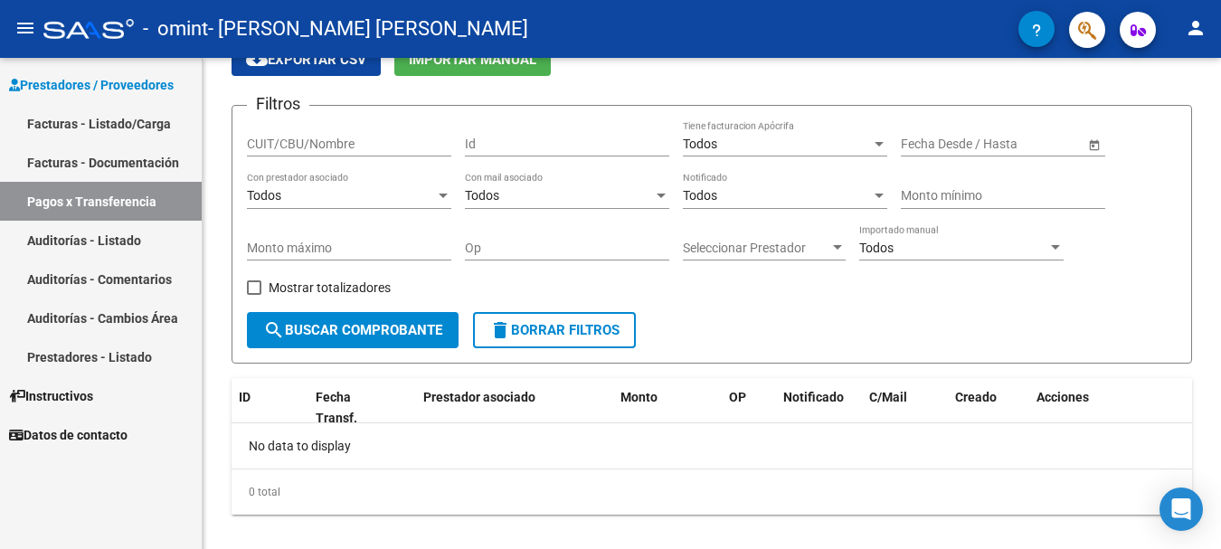
click at [90, 241] on link "Auditorías - Listado" at bounding box center [101, 240] width 202 height 39
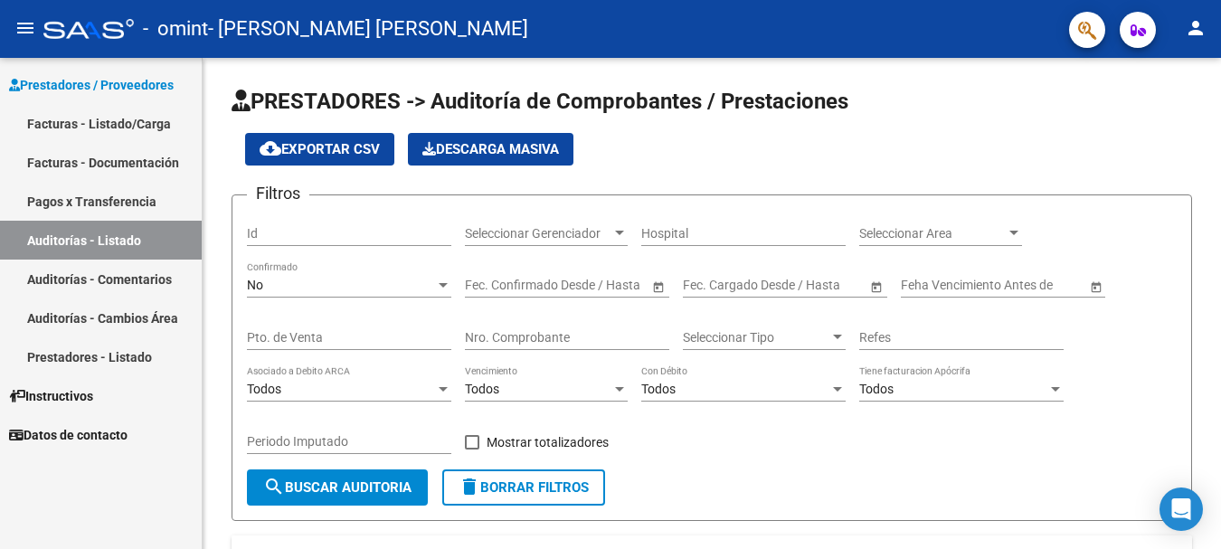
click at [99, 118] on link "Facturas - Listado/Carga" at bounding box center [101, 123] width 202 height 39
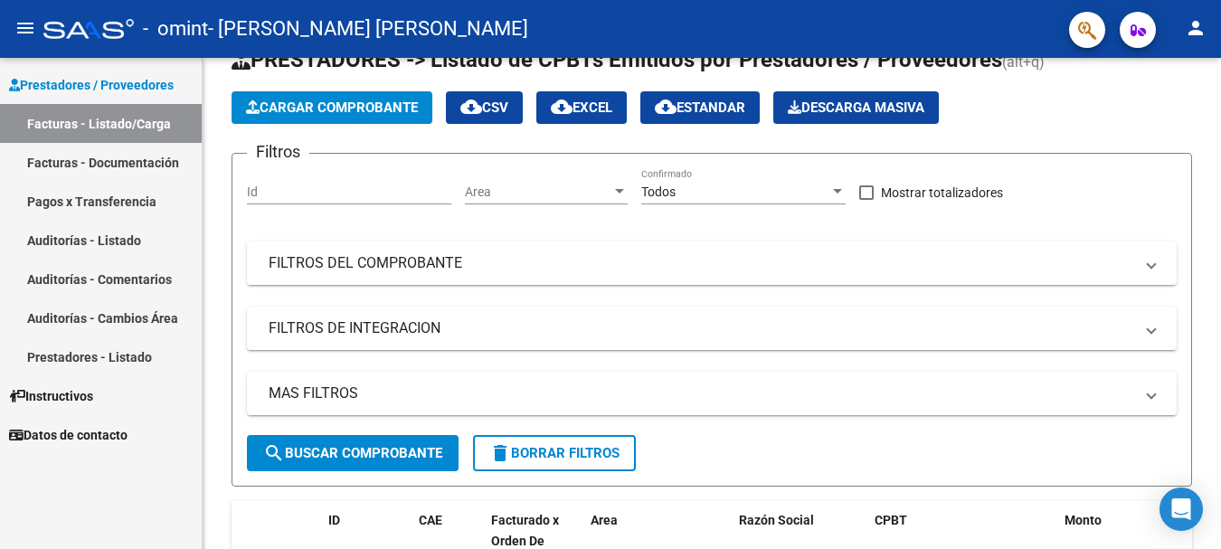
scroll to position [90, 0]
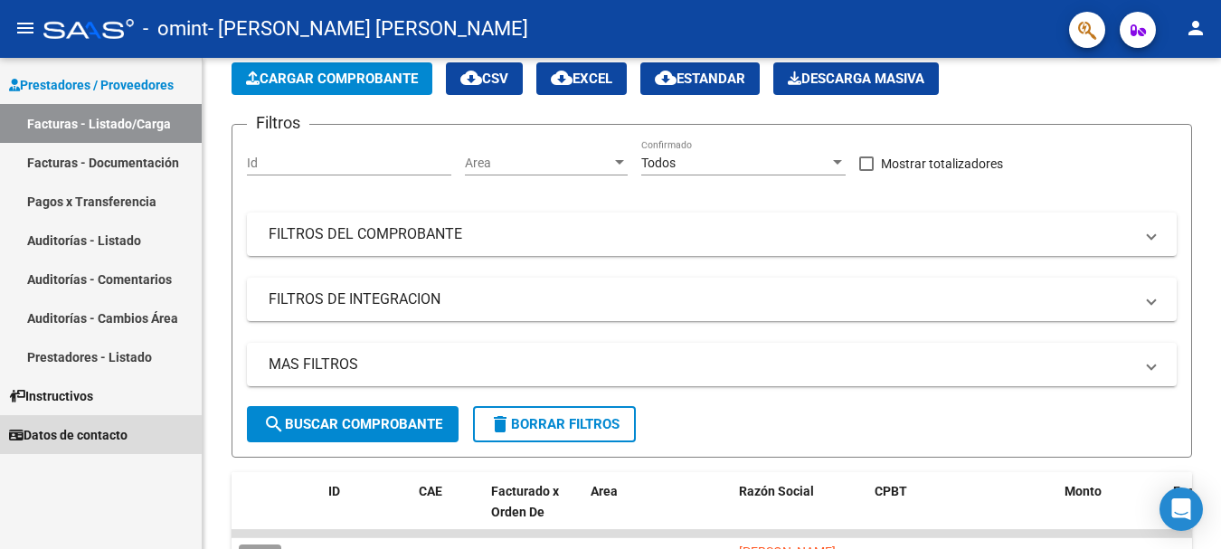
click at [82, 430] on span "Datos de contacto" at bounding box center [68, 435] width 118 height 20
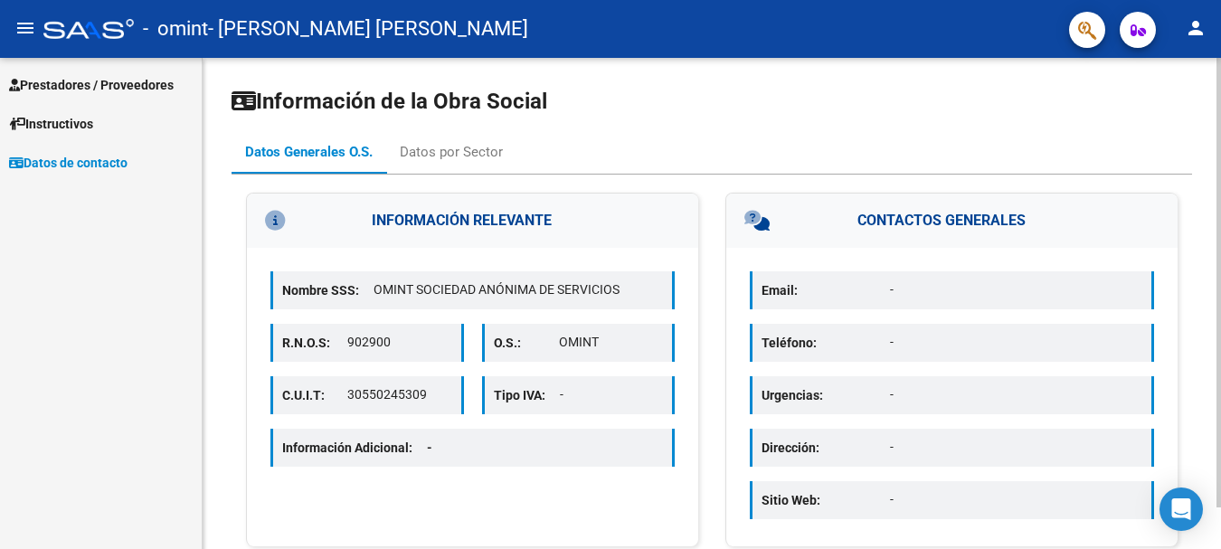
scroll to position [45, 0]
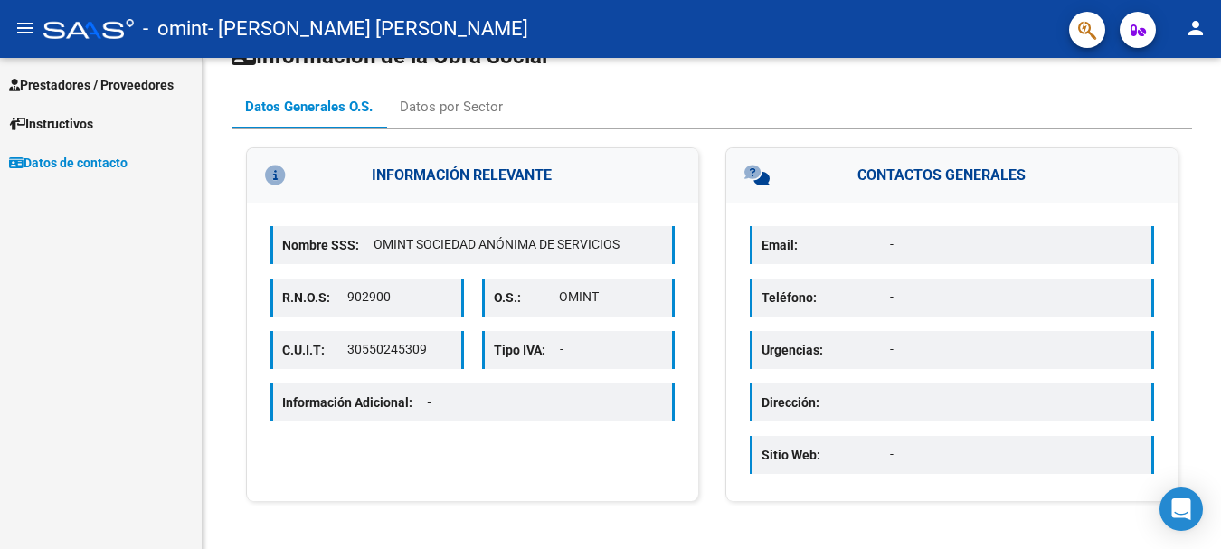
click at [92, 90] on span "Prestadores / Proveedores" at bounding box center [91, 85] width 165 height 20
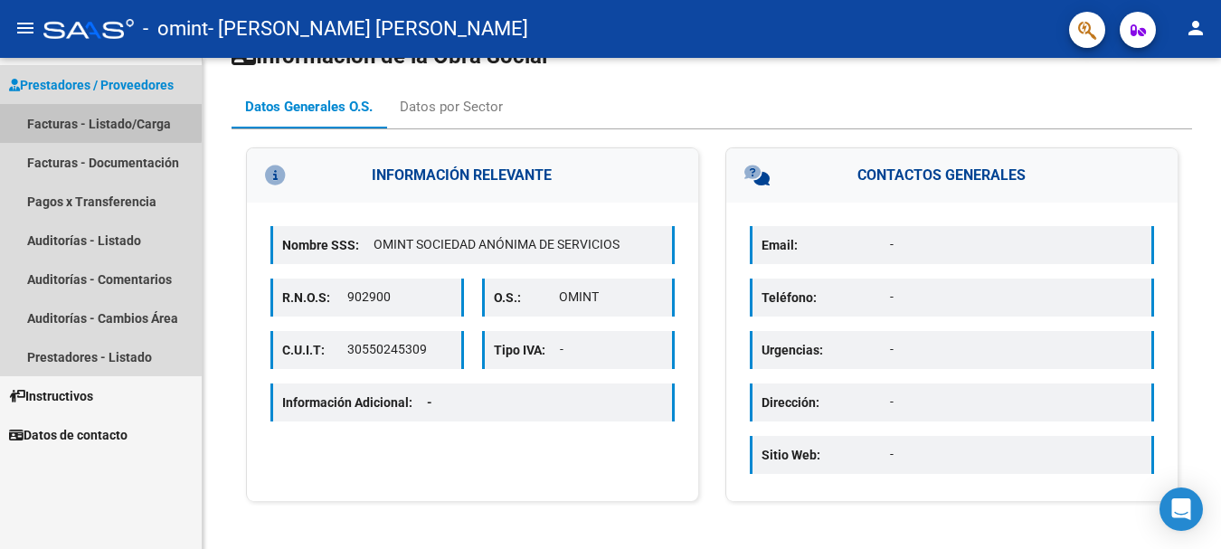
click at [95, 118] on link "Facturas - Listado/Carga" at bounding box center [101, 123] width 202 height 39
